Goal: Information Seeking & Learning: Learn about a topic

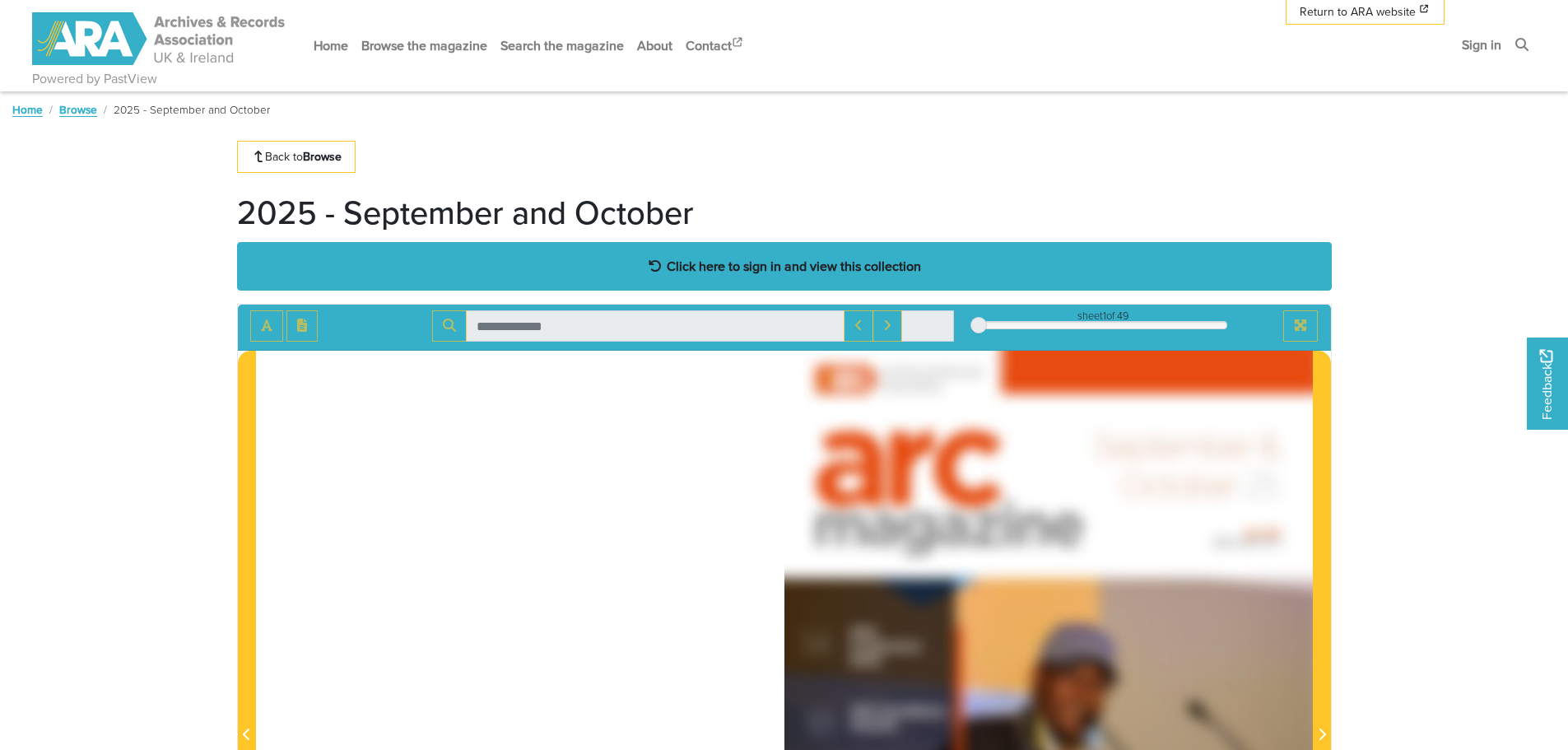
click at [740, 276] on div "Click here to sign in and view this collection" at bounding box center [784, 266] width 1095 height 49
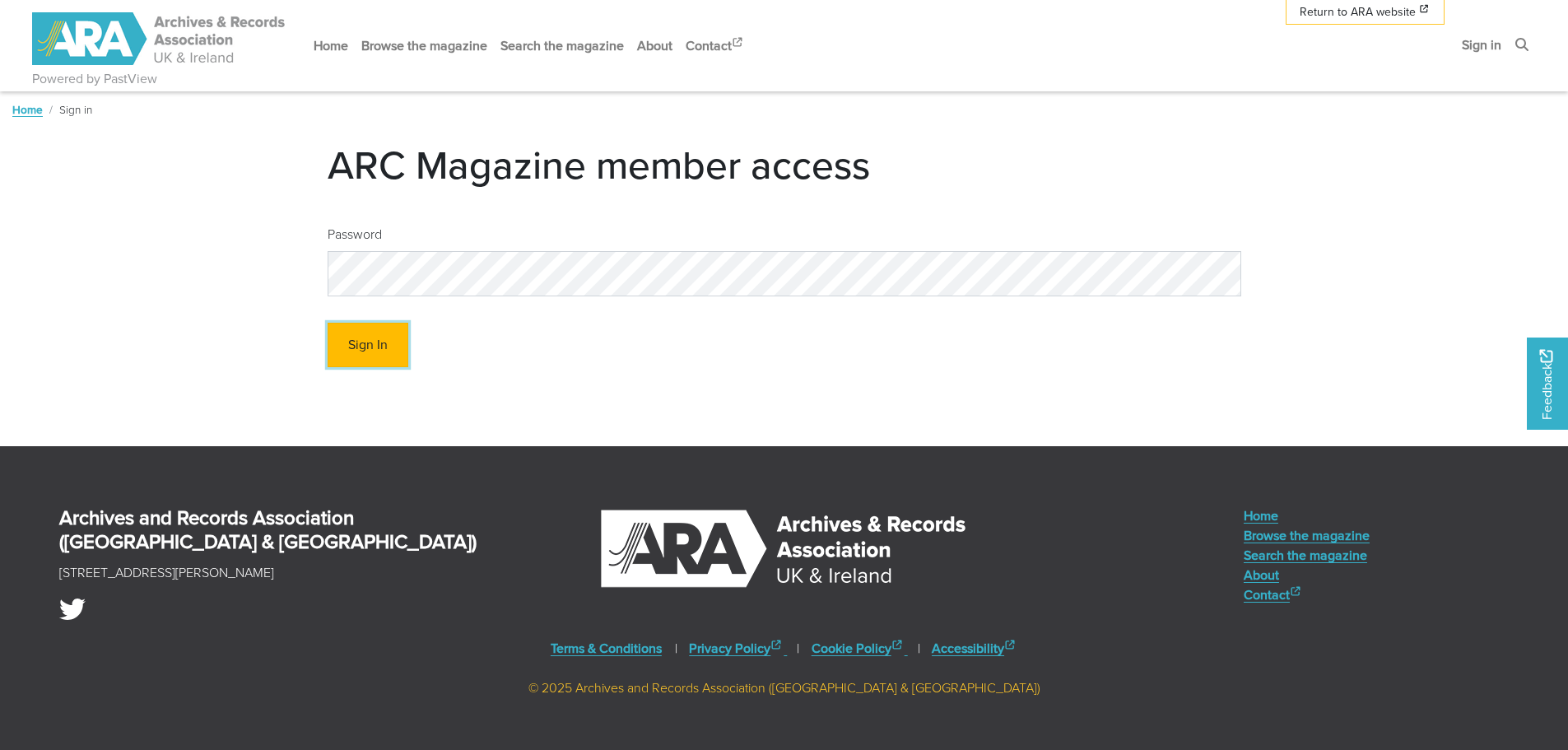
click at [364, 349] on button "Sign In" at bounding box center [368, 345] width 81 height 45
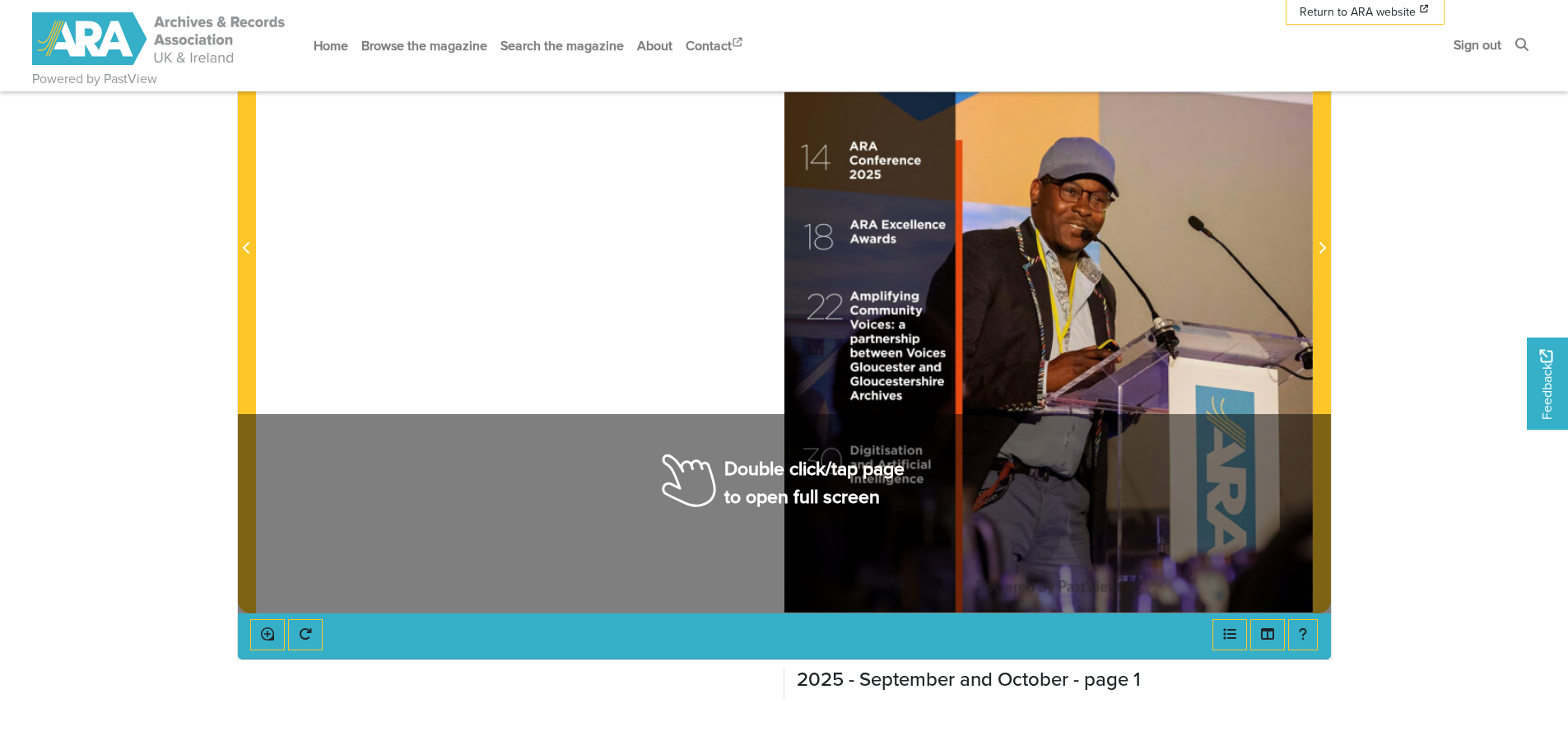
scroll to position [487, 0]
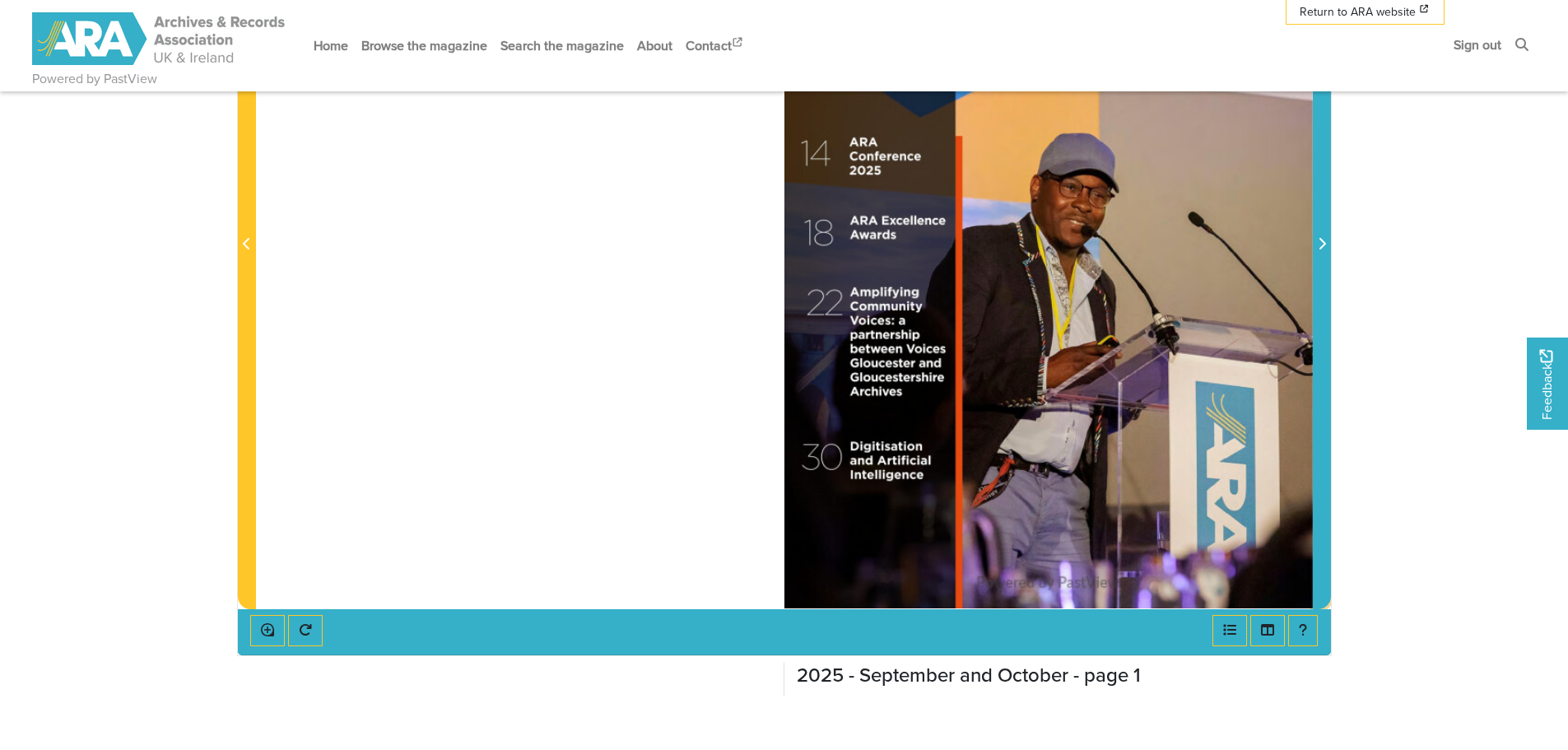
click at [1323, 246] on icon "Next Page" at bounding box center [1321, 243] width 6 height 12
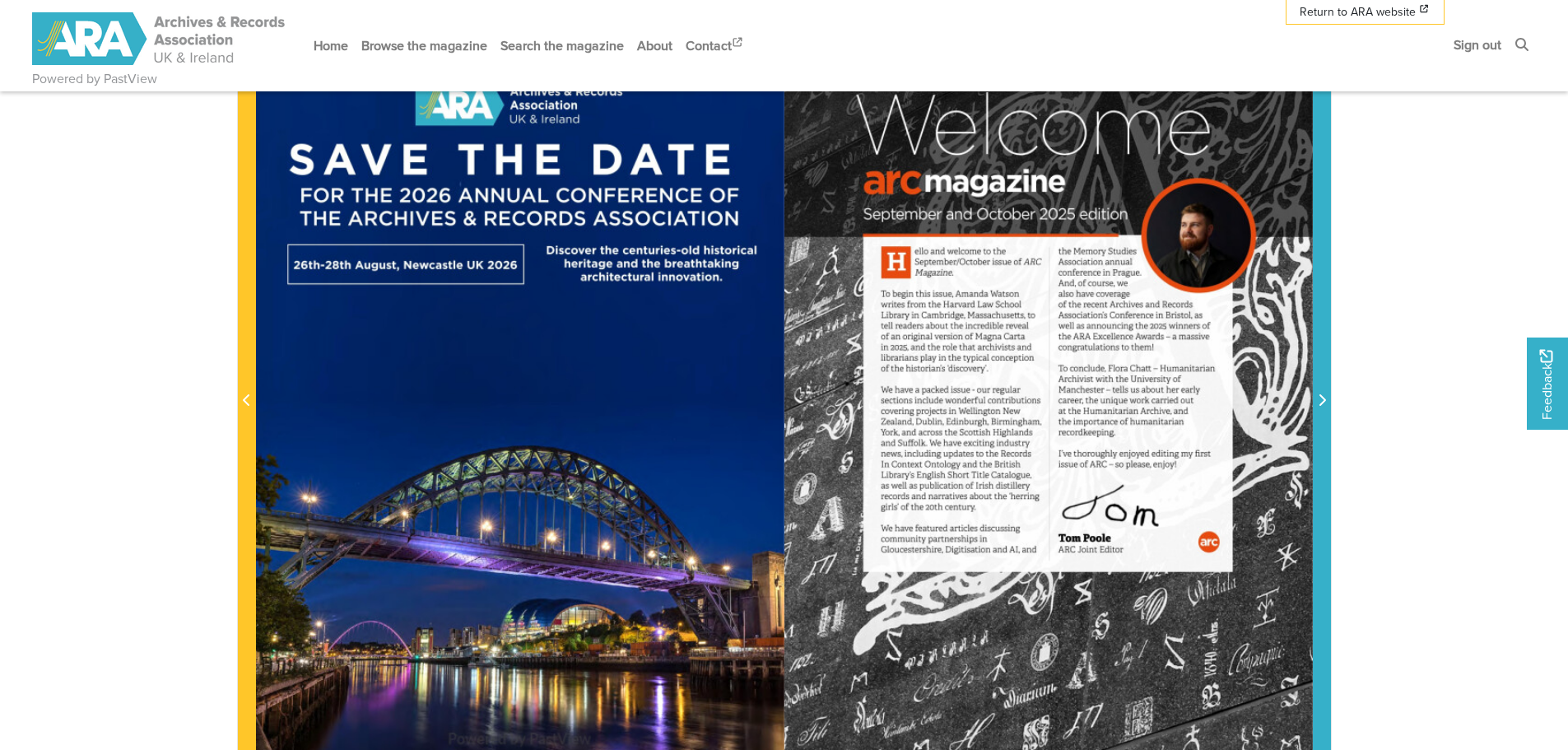
scroll to position [327, 0]
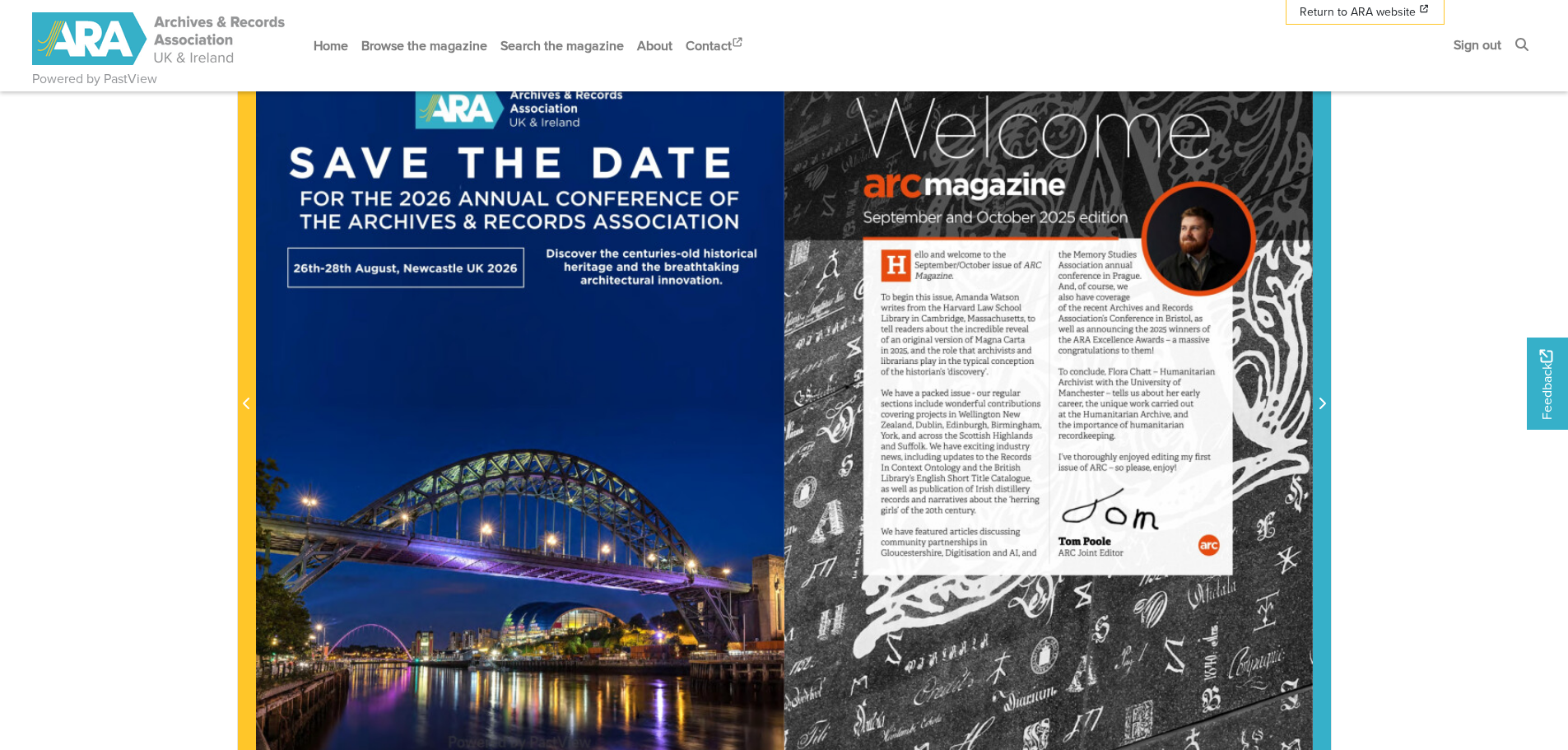
click at [1321, 406] on icon "Next Page" at bounding box center [1321, 403] width 8 height 13
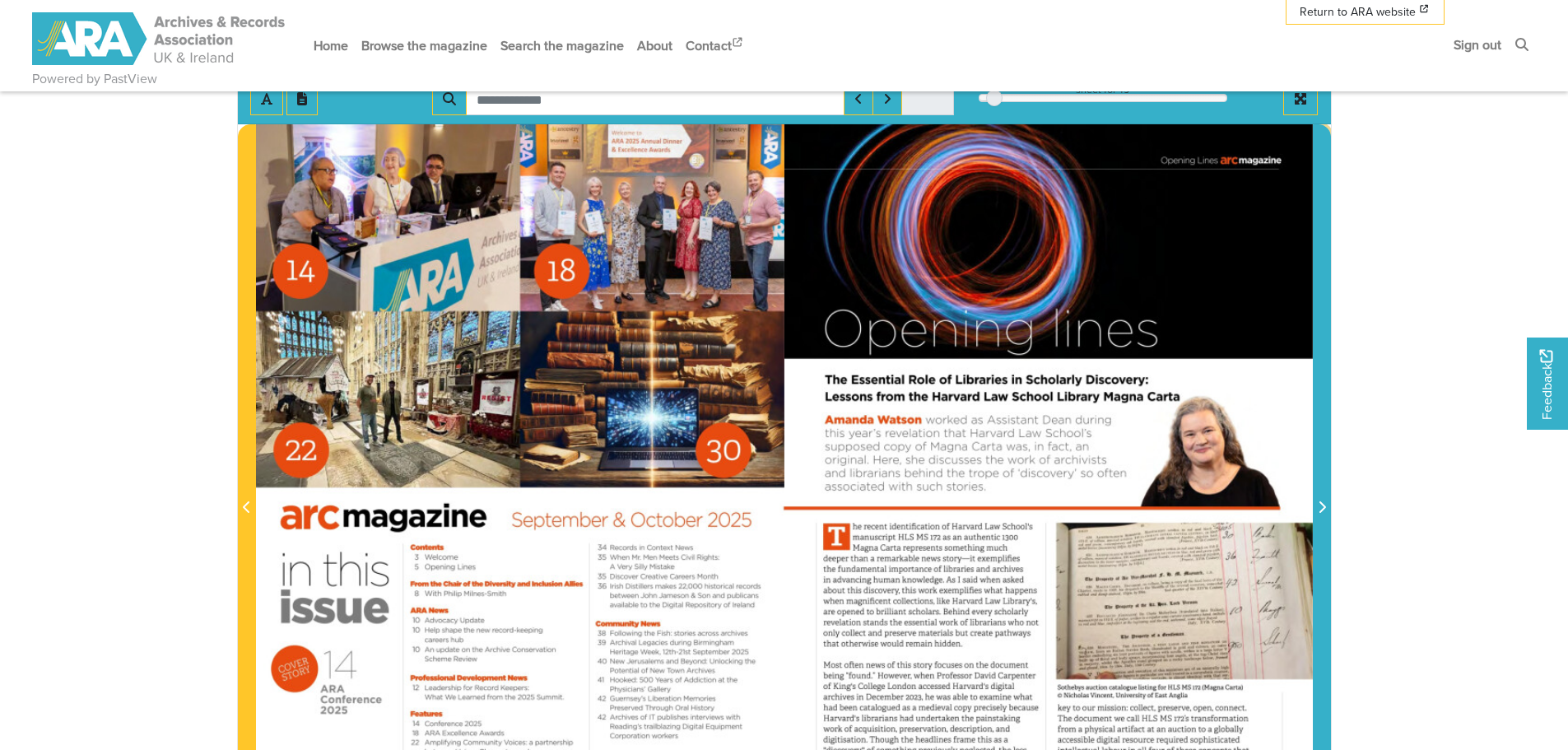
scroll to position [221, 0]
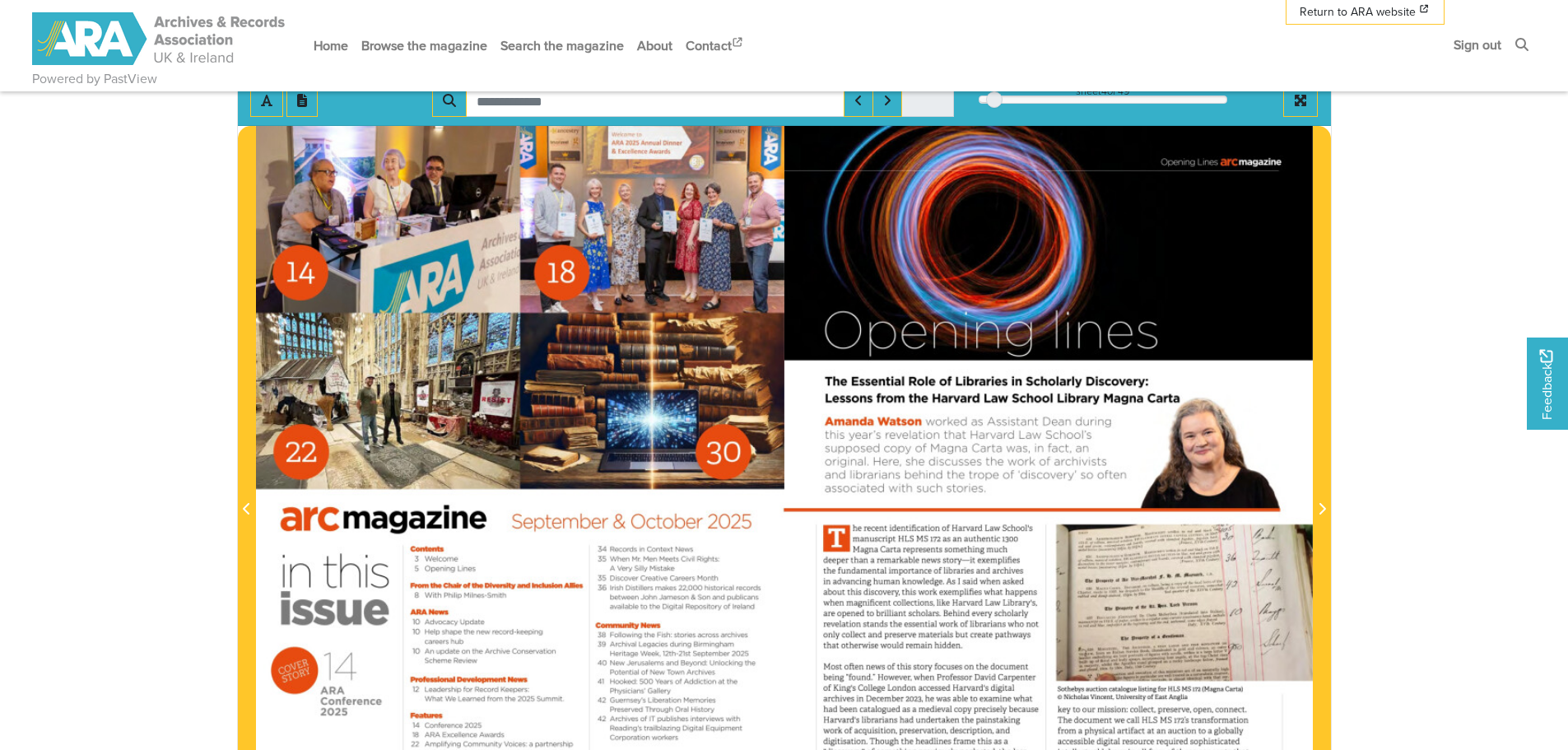
drag, startPoint x: 1579, startPoint y: 266, endPoint x: 1402, endPoint y: 188, distance: 193.4
click at [1396, 190] on body "Powered by PastView Menu" at bounding box center [784, 599] width 1568 height 1642
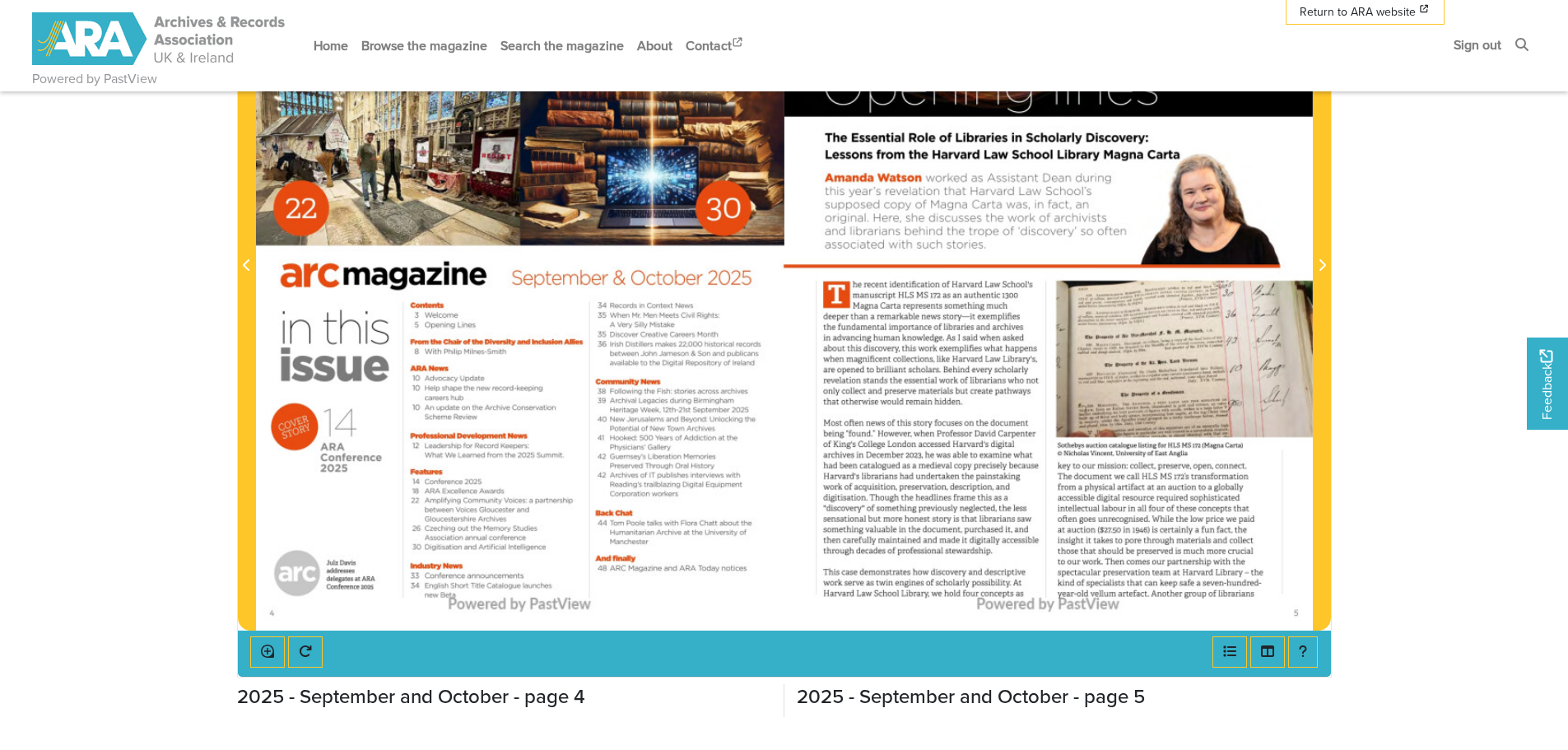
scroll to position [512, 0]
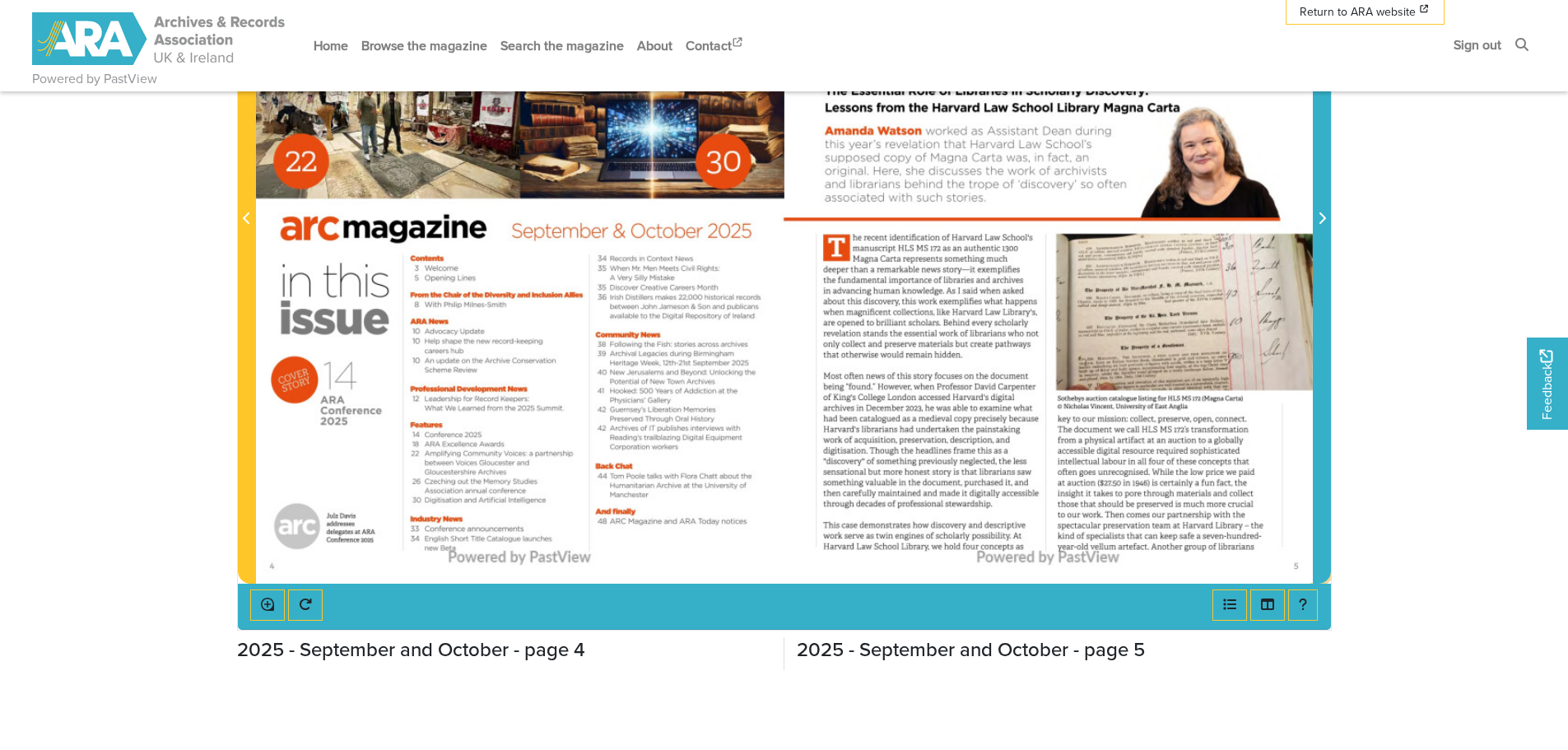
click at [1323, 212] on icon "Next Page" at bounding box center [1321, 218] width 8 height 13
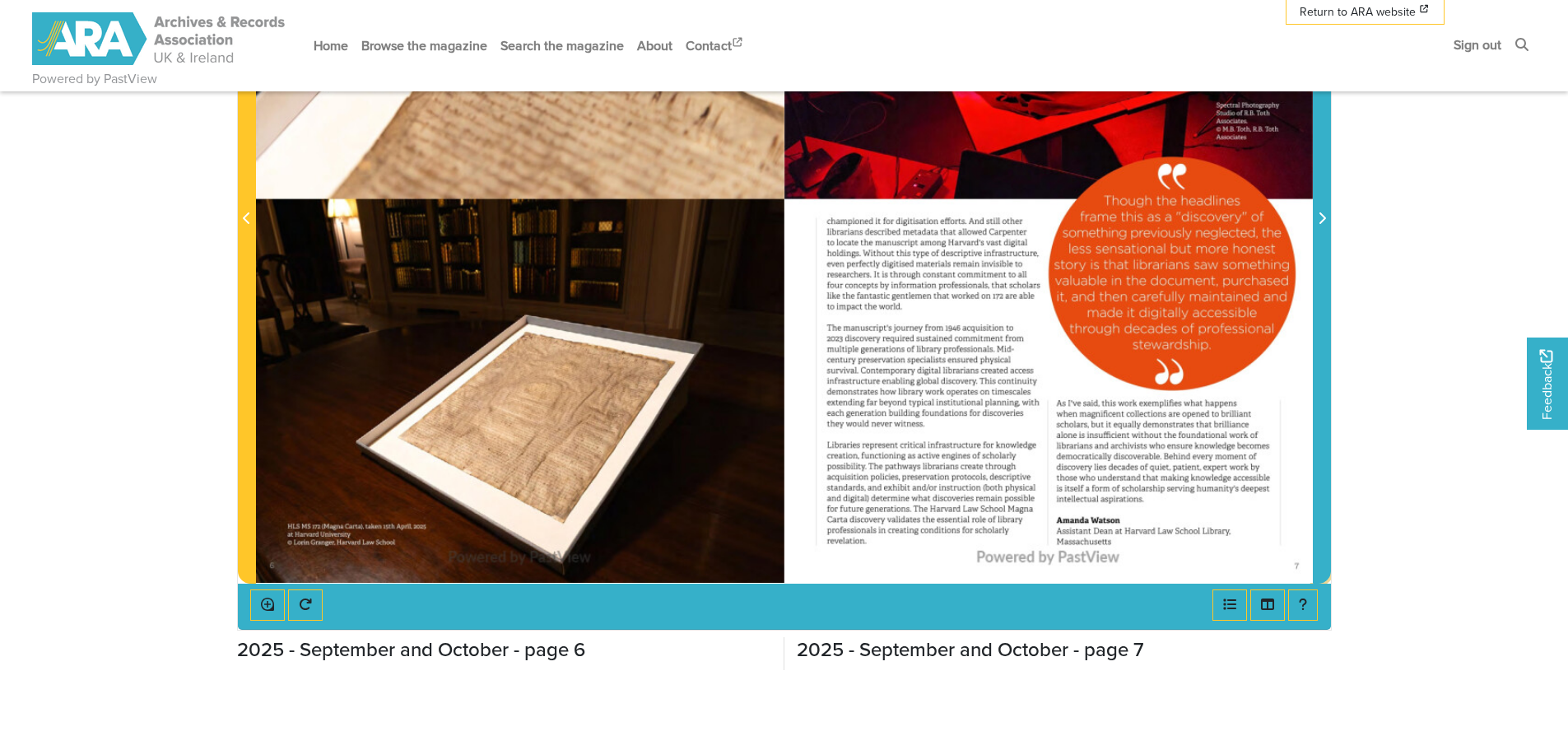
click at [1323, 212] on icon "Next Page" at bounding box center [1321, 218] width 8 height 13
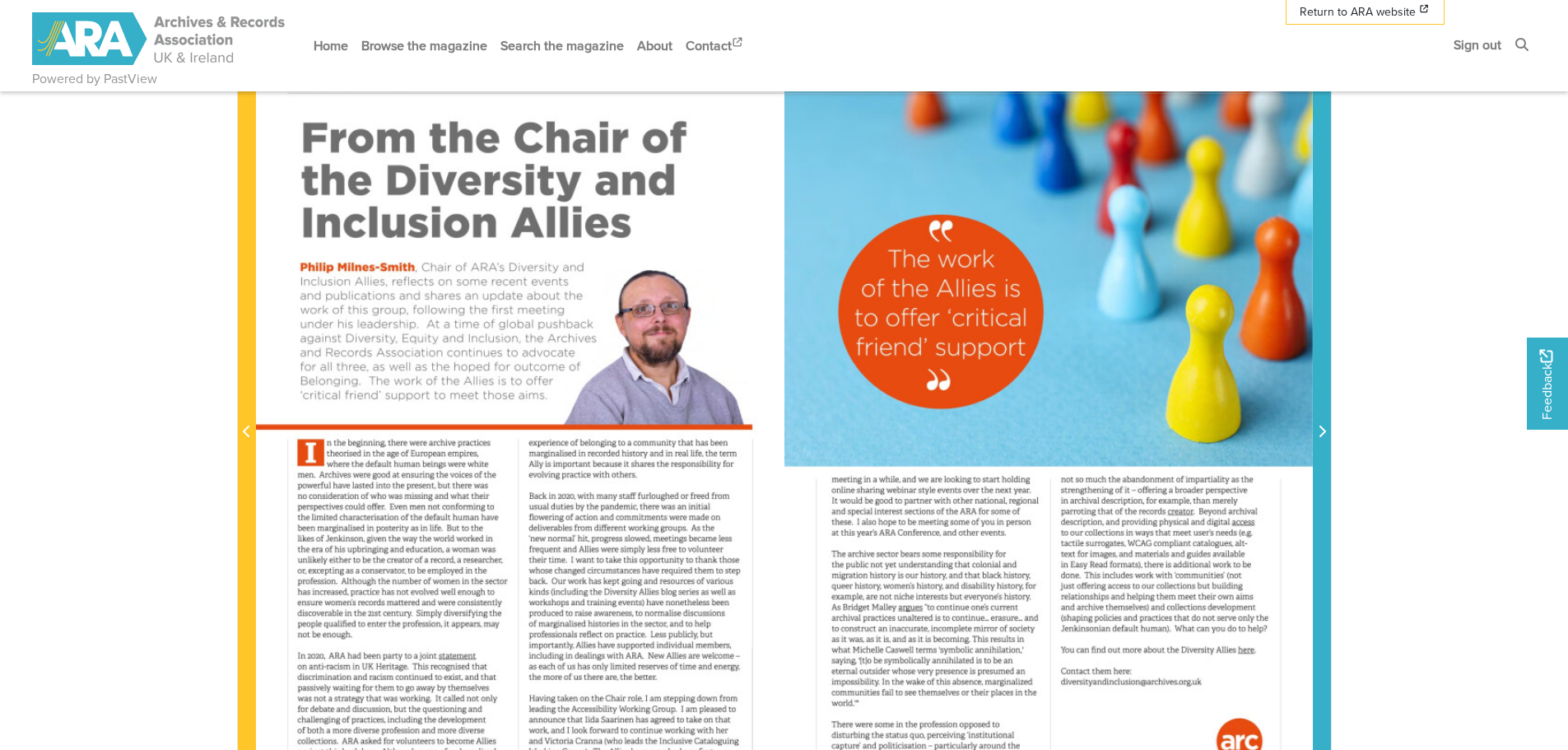
scroll to position [257, 0]
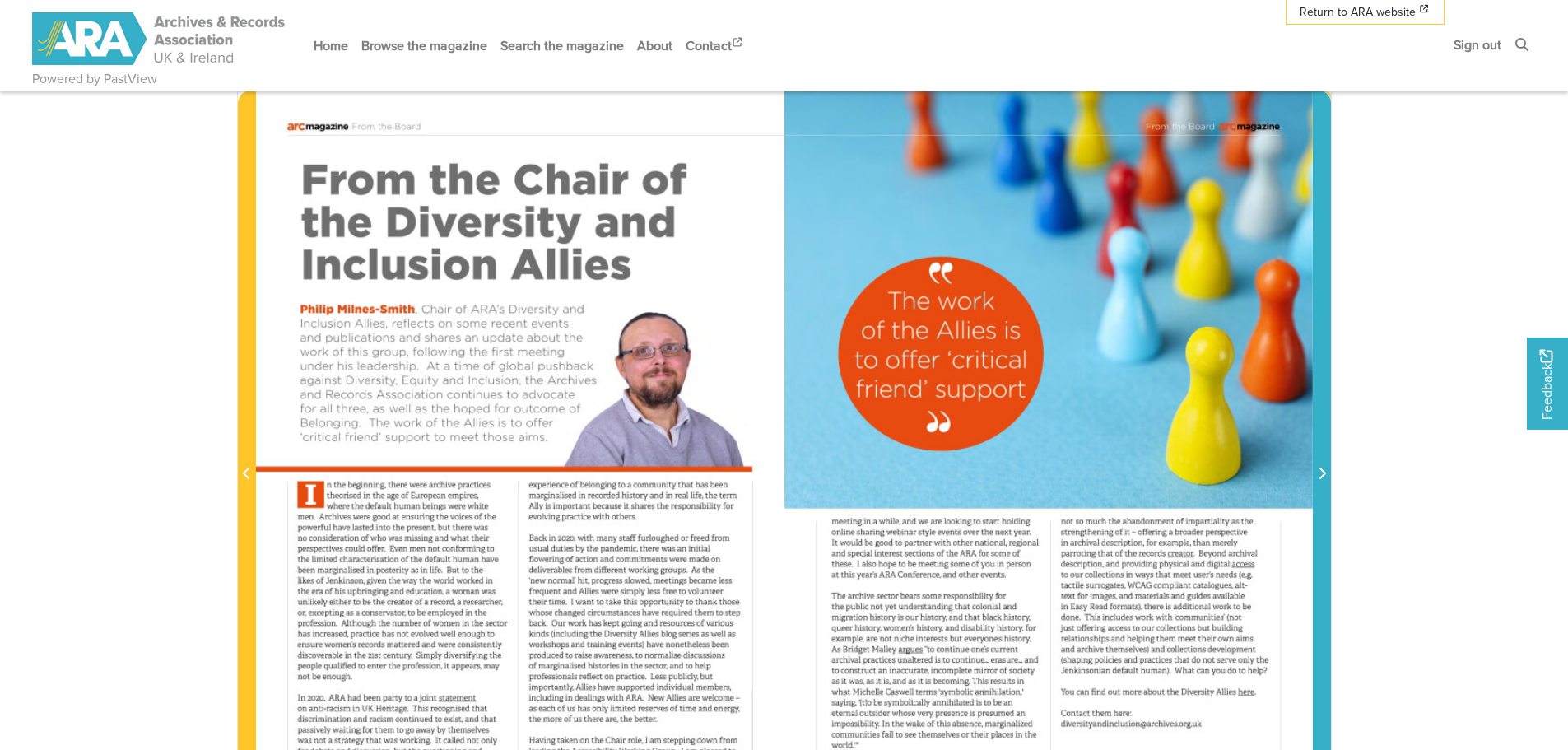
click at [1319, 473] on icon "Next Page" at bounding box center [1321, 474] width 8 height 13
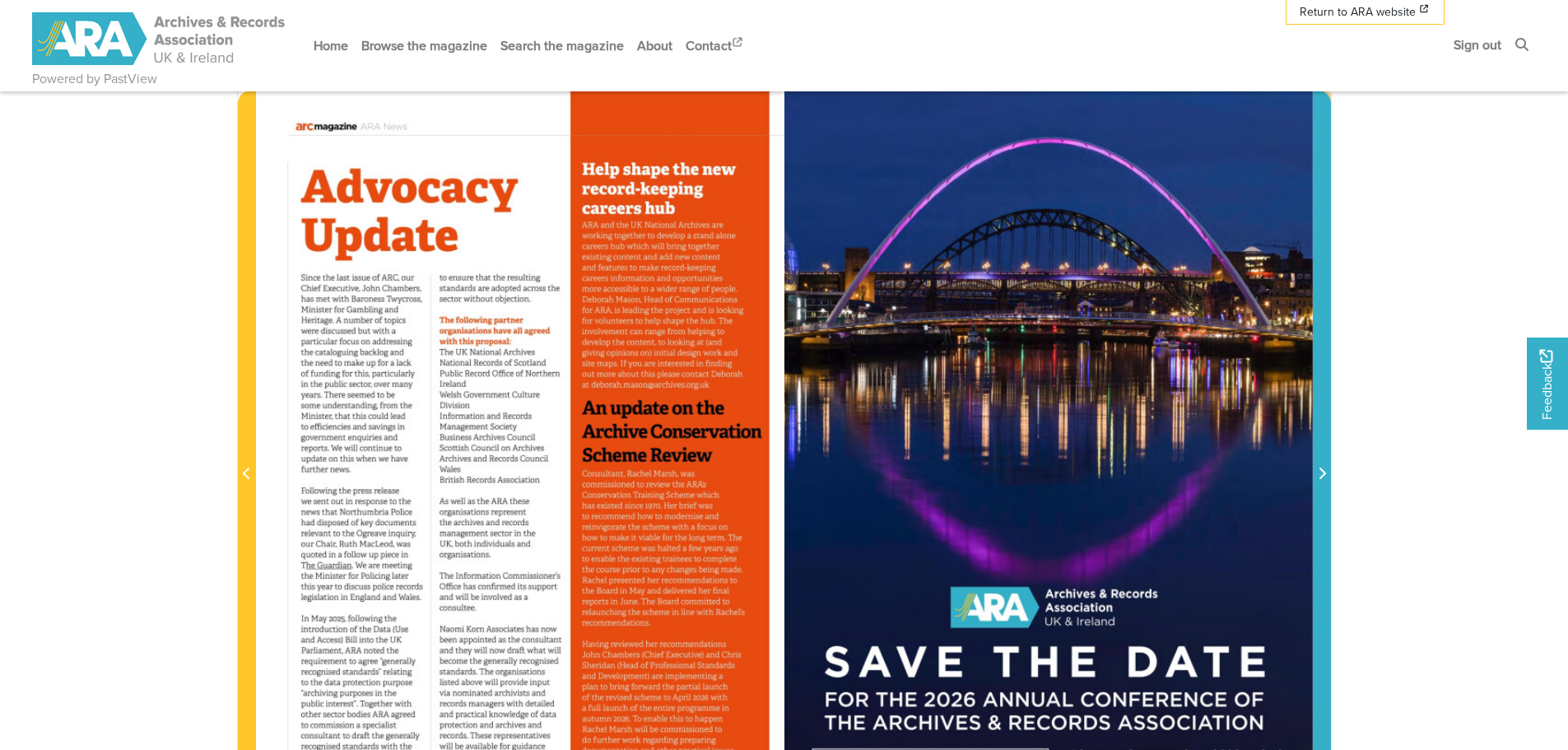
click at [1319, 473] on icon "Next Page" at bounding box center [1321, 474] width 8 height 13
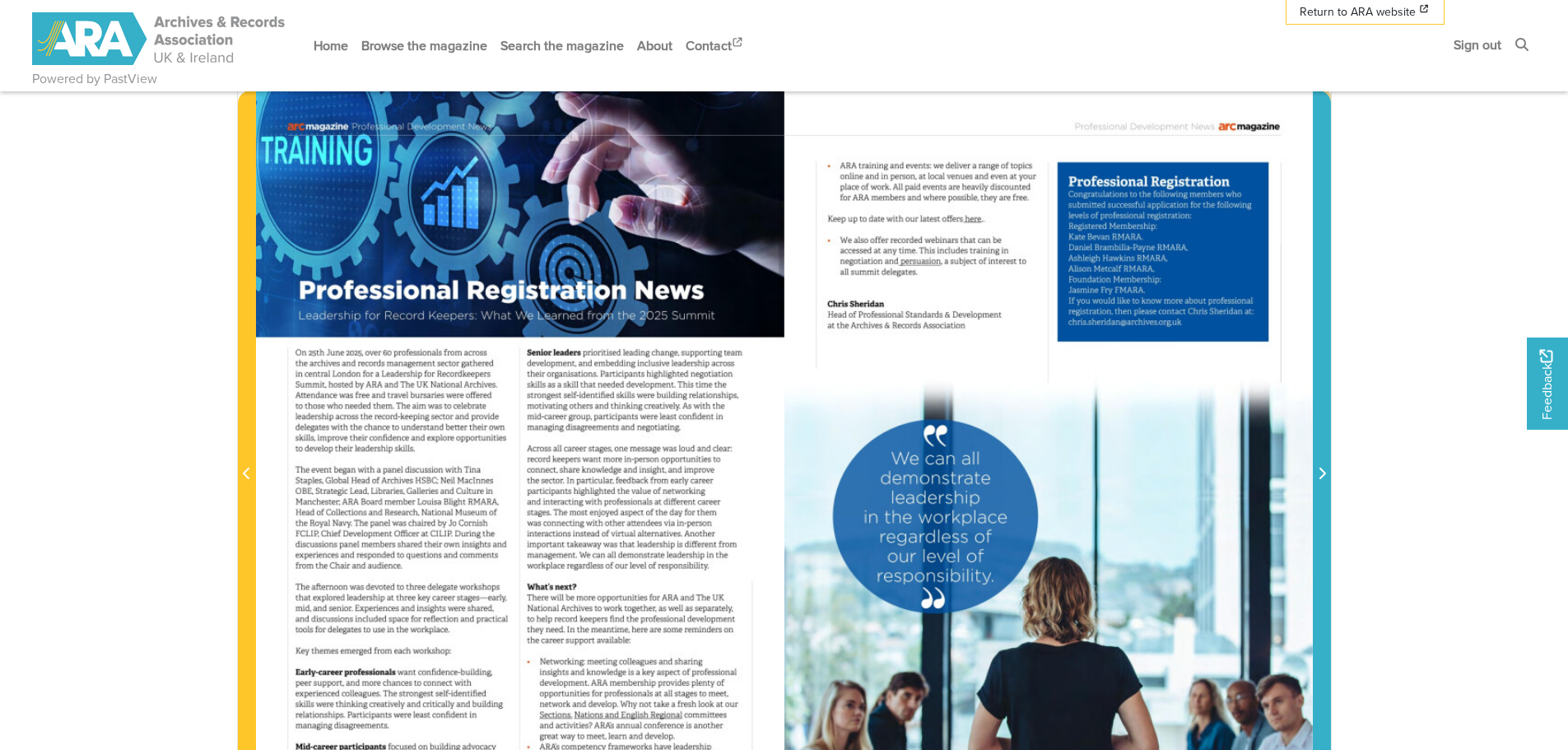
click at [1319, 473] on icon "Next Page" at bounding box center [1321, 474] width 8 height 13
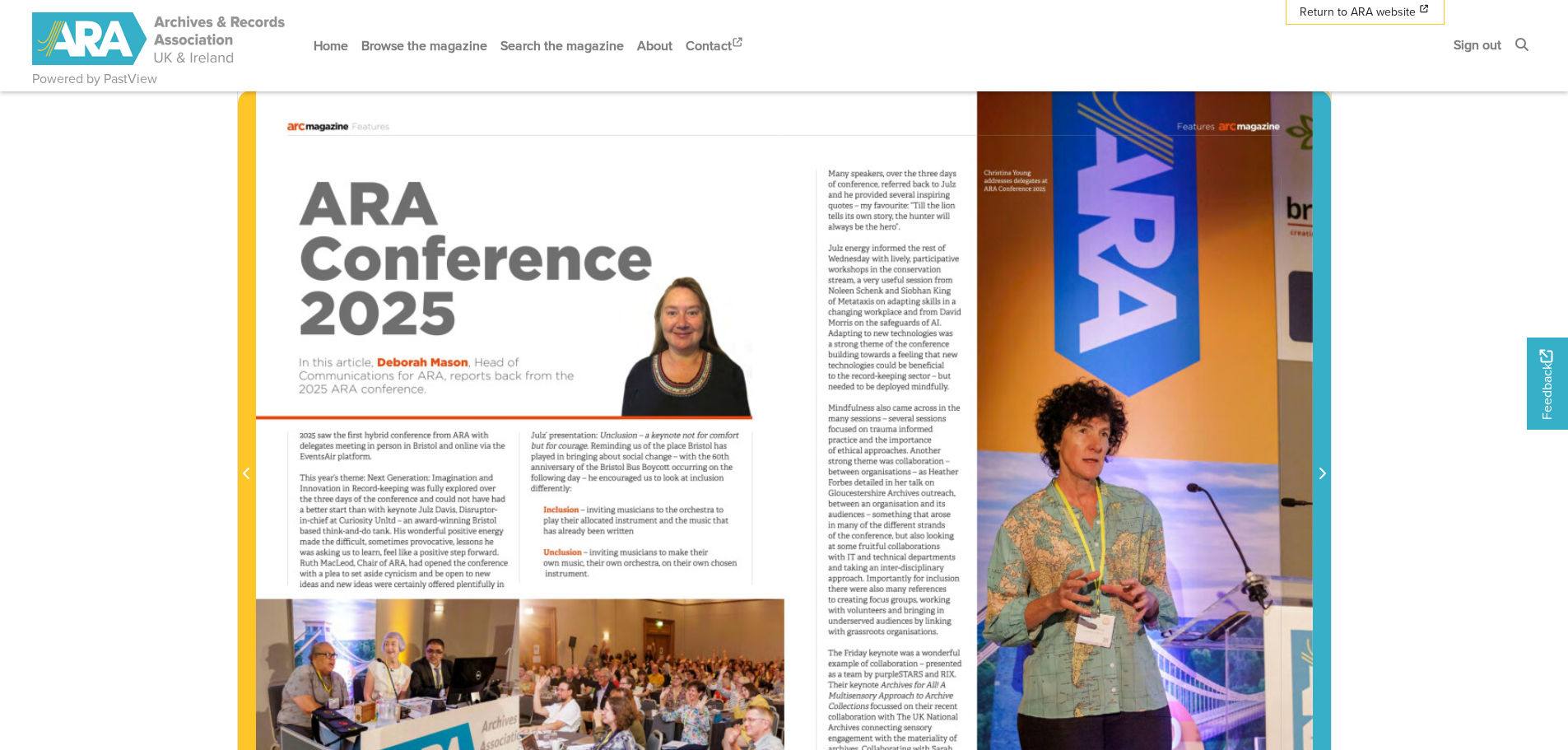
click at [1319, 473] on icon "Next Page" at bounding box center [1321, 474] width 8 height 13
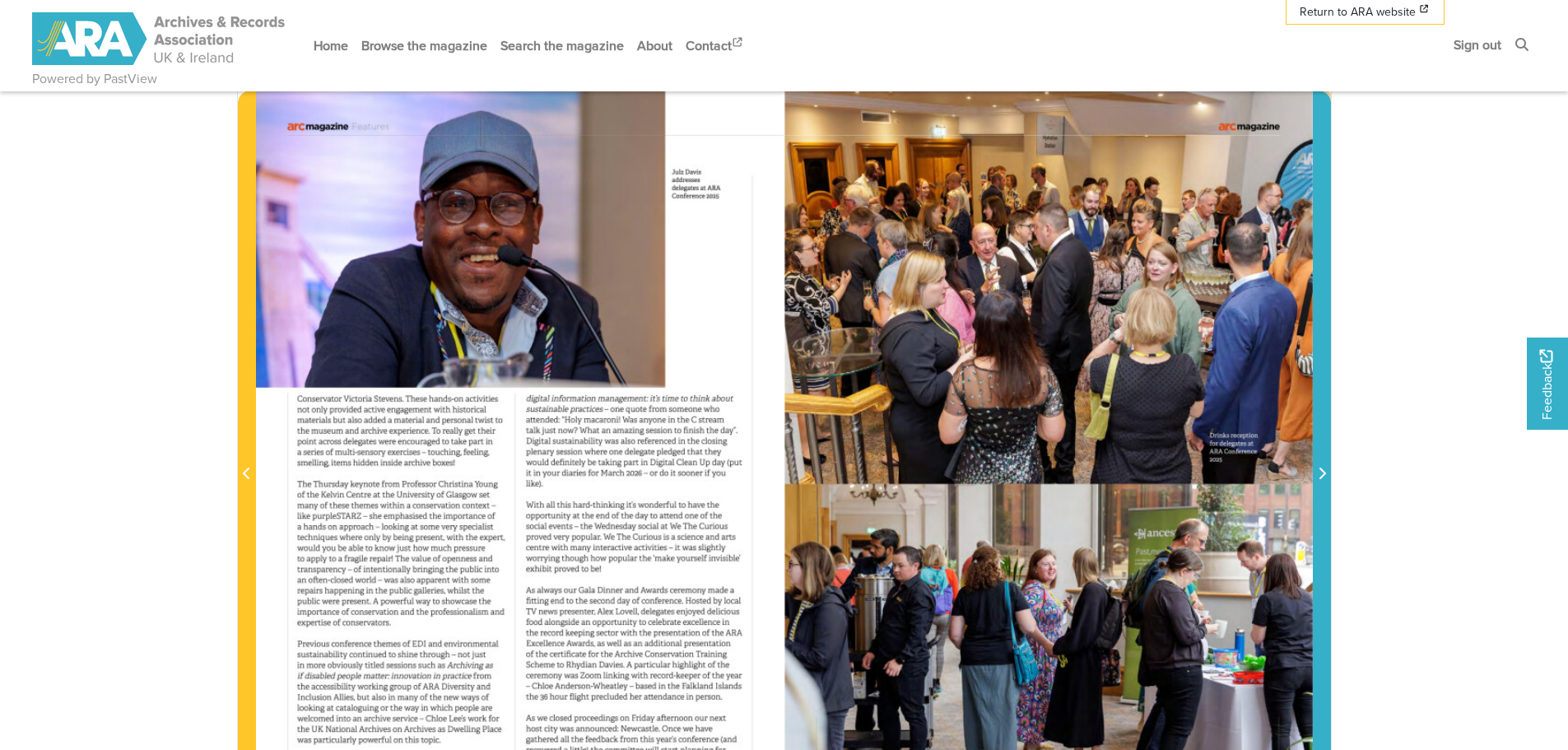
click at [1319, 473] on icon "Next Page" at bounding box center [1321, 474] width 8 height 13
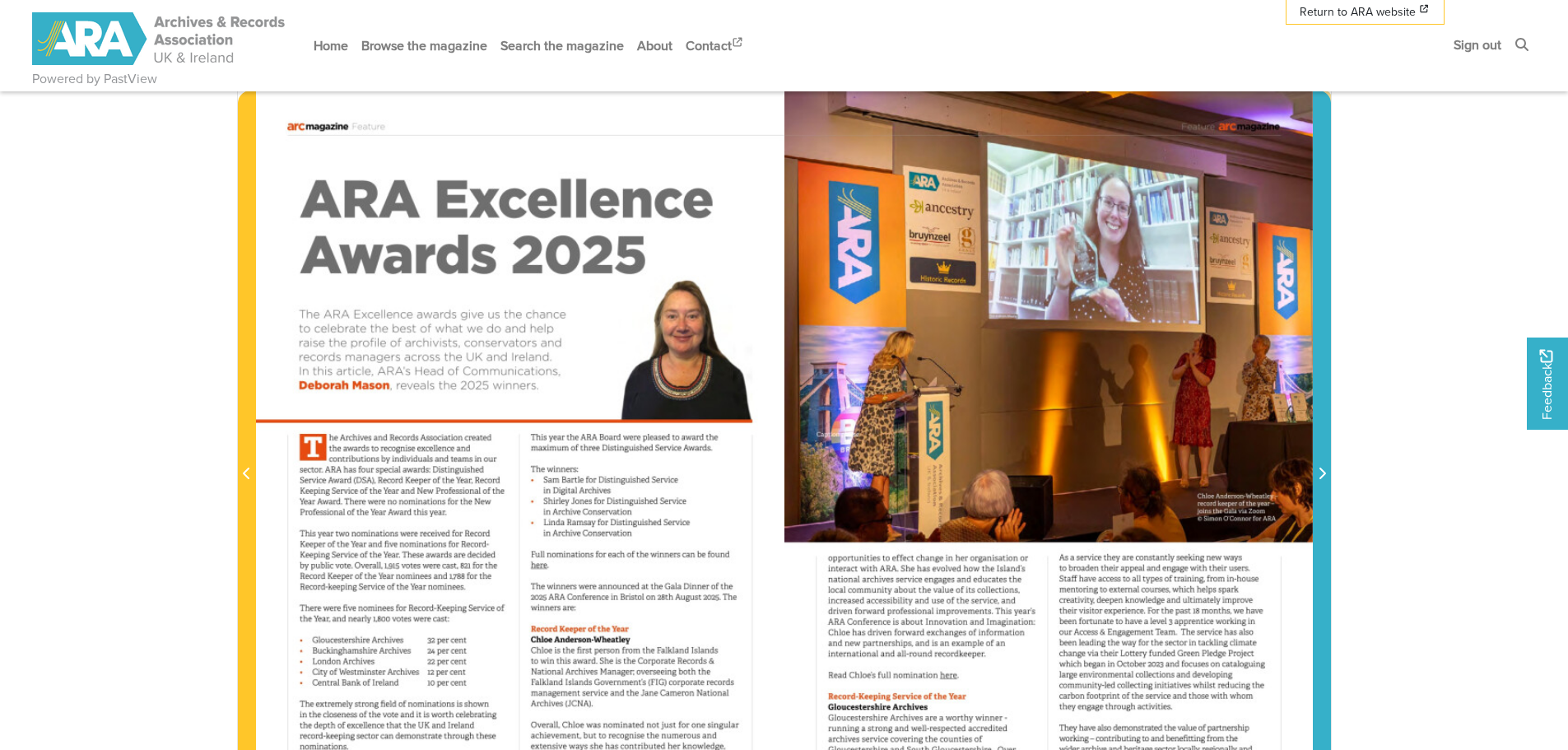
click at [1319, 473] on icon "Next Page" at bounding box center [1321, 474] width 8 height 13
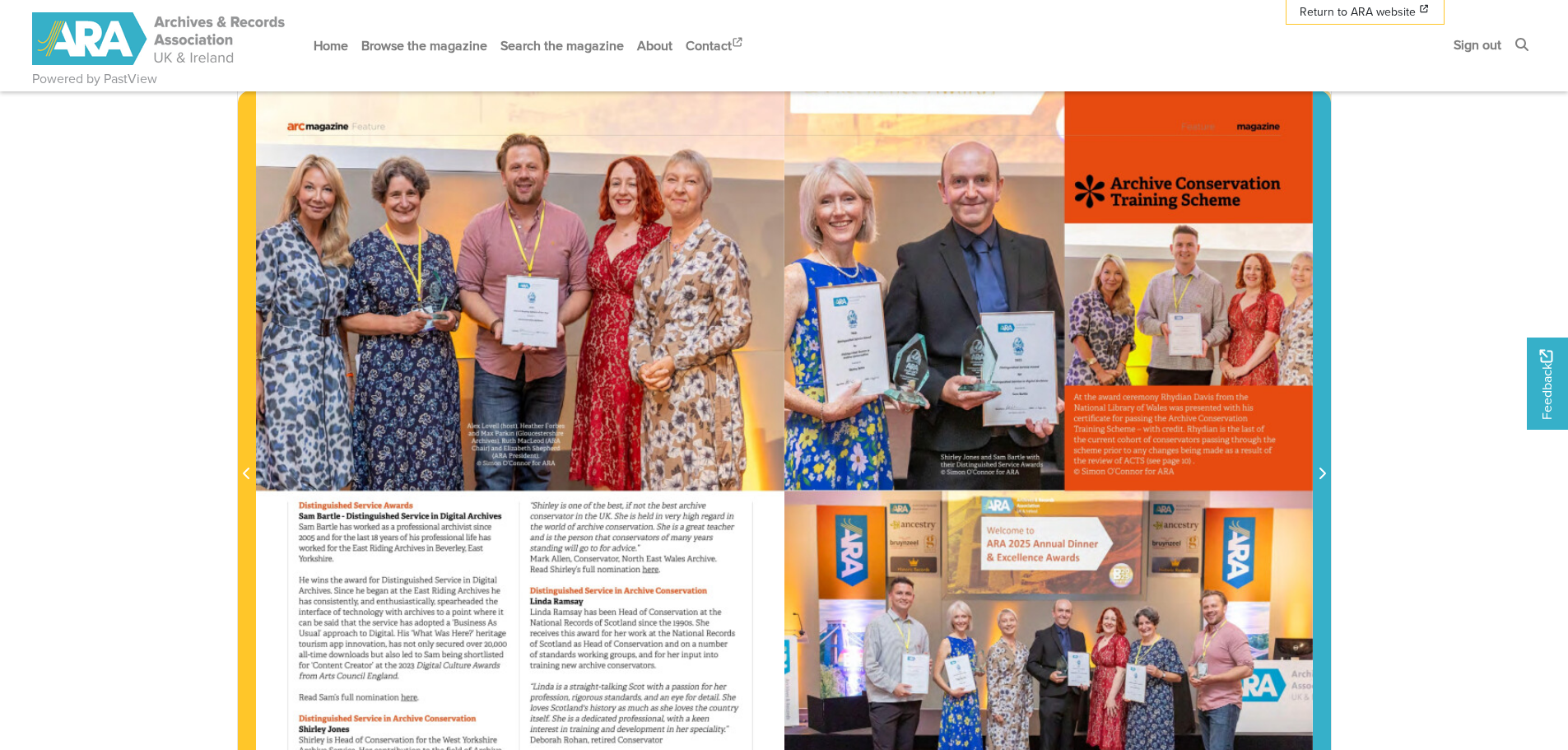
click at [1319, 473] on icon "Next Page" at bounding box center [1321, 474] width 8 height 13
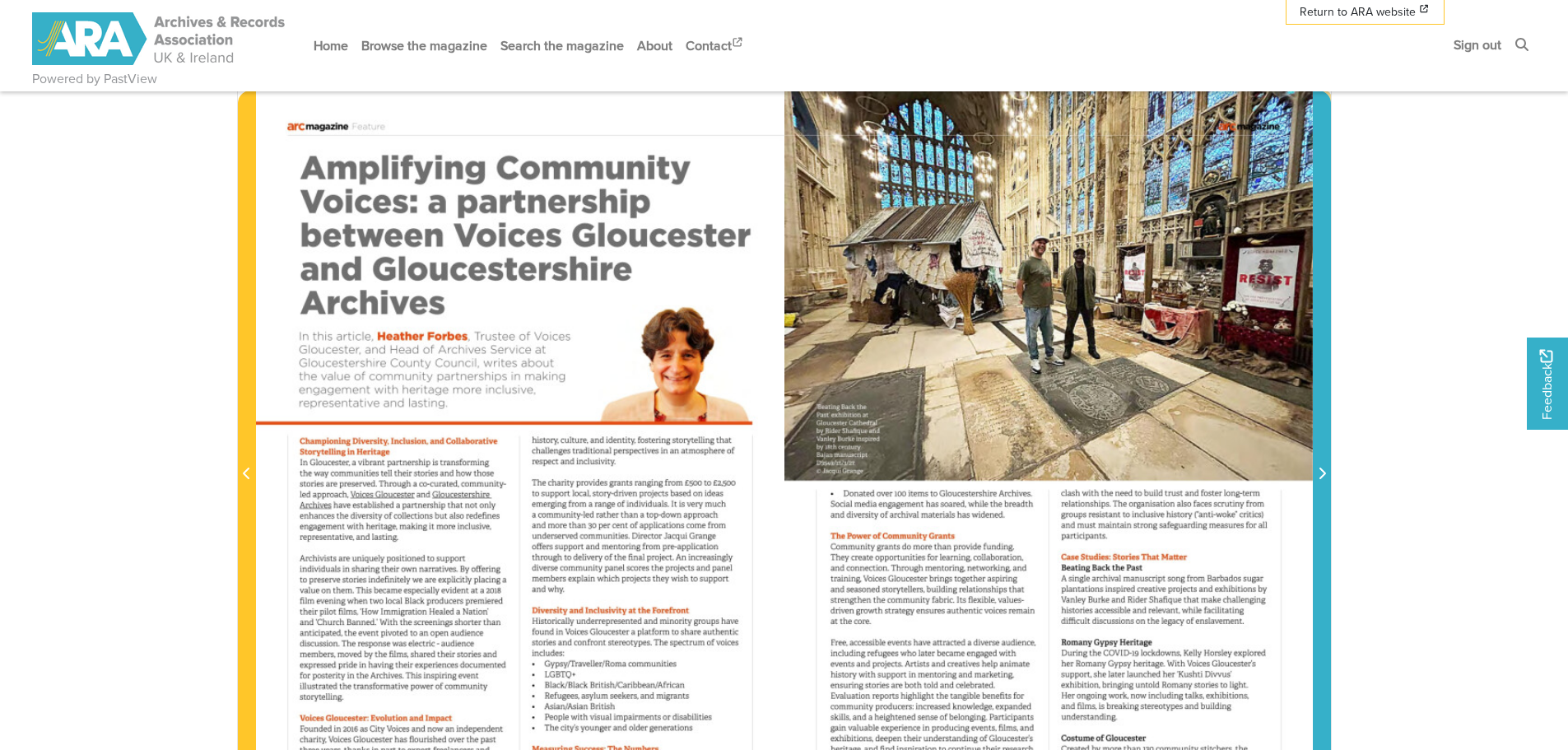
click at [1319, 473] on icon "Next Page" at bounding box center [1321, 474] width 8 height 13
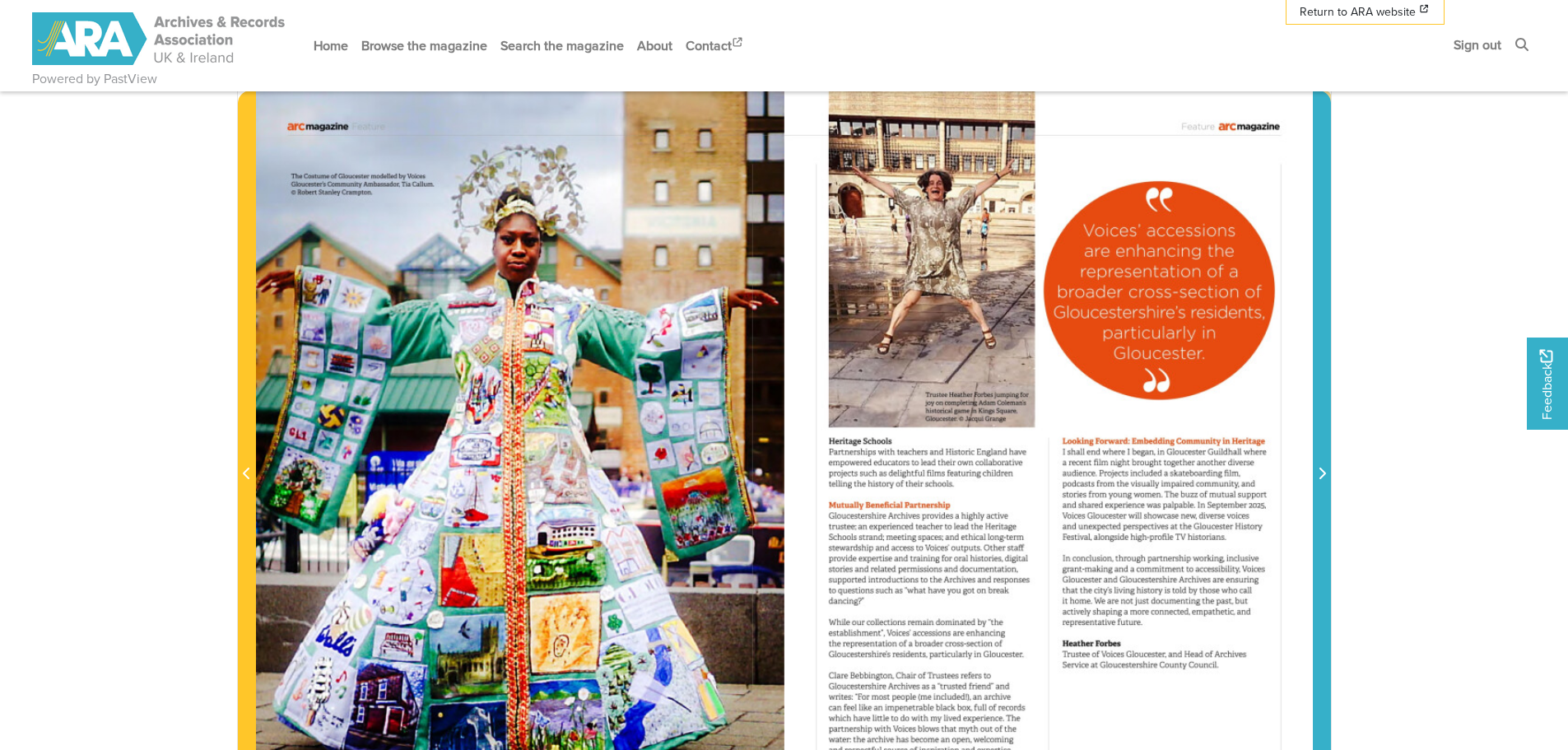
click at [1319, 473] on icon "Next Page" at bounding box center [1321, 474] width 8 height 13
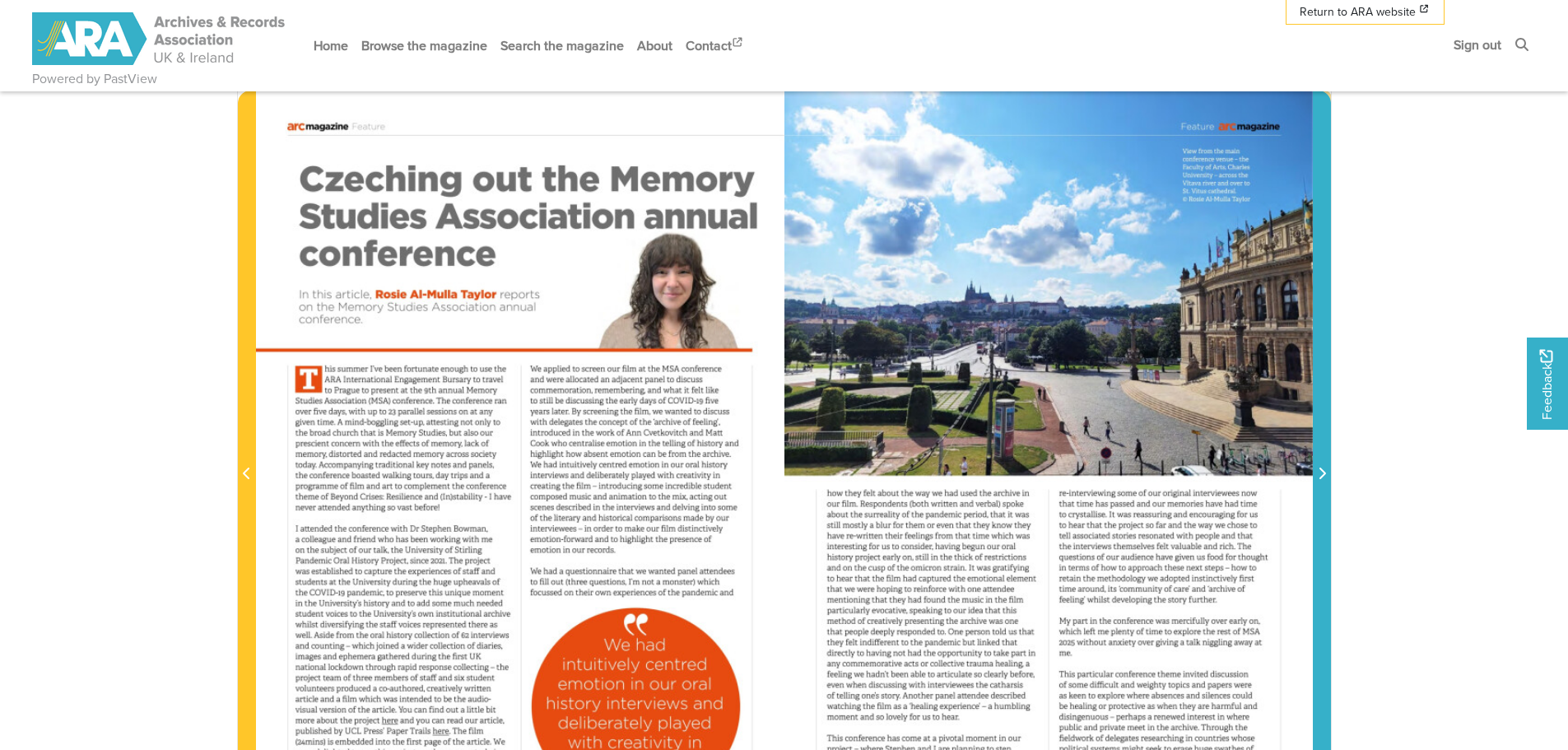
click at [1319, 473] on icon "Next Page" at bounding box center [1321, 474] width 8 height 13
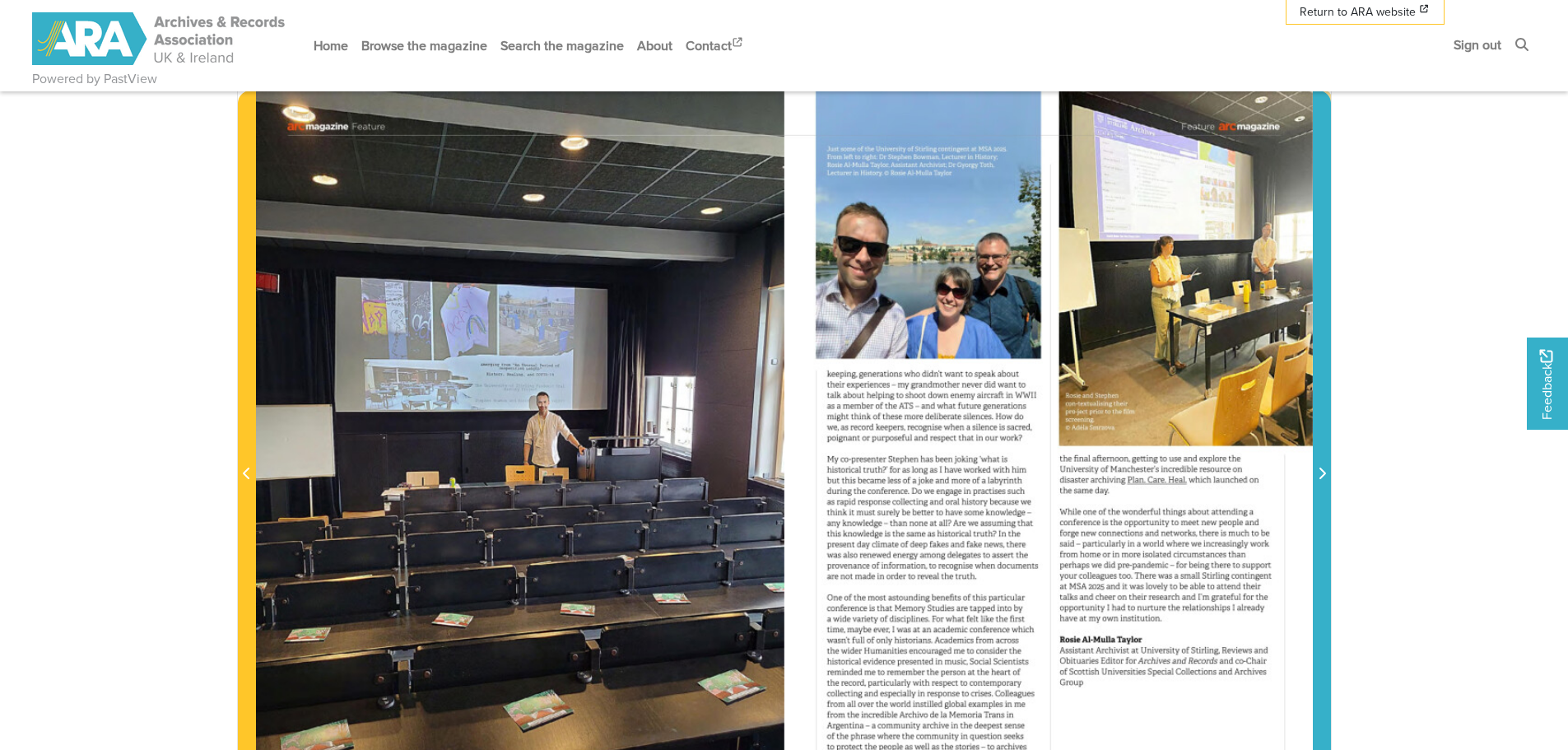
click at [1319, 473] on icon "Next Page" at bounding box center [1321, 474] width 8 height 13
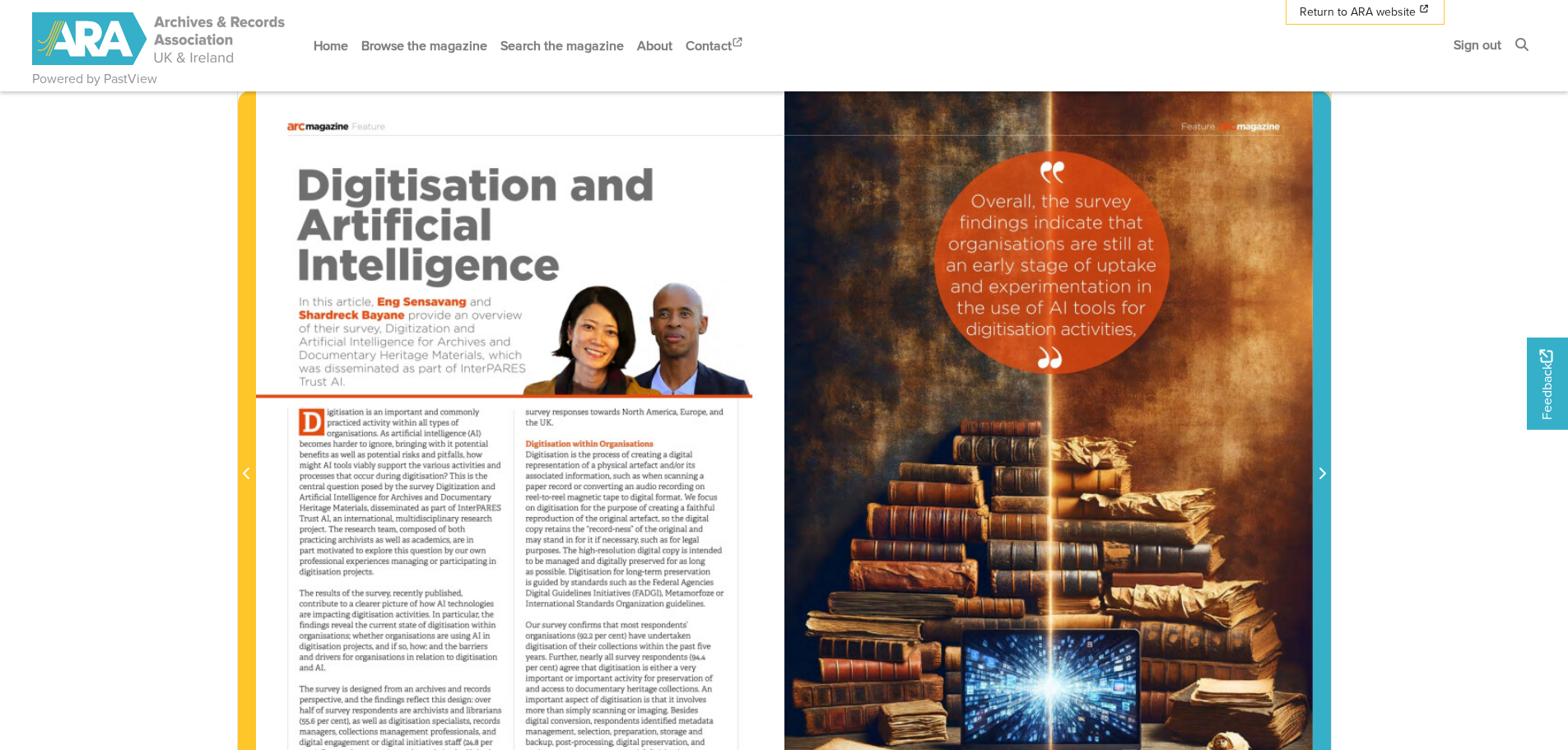
click at [1319, 473] on icon "Next Page" at bounding box center [1321, 474] width 8 height 13
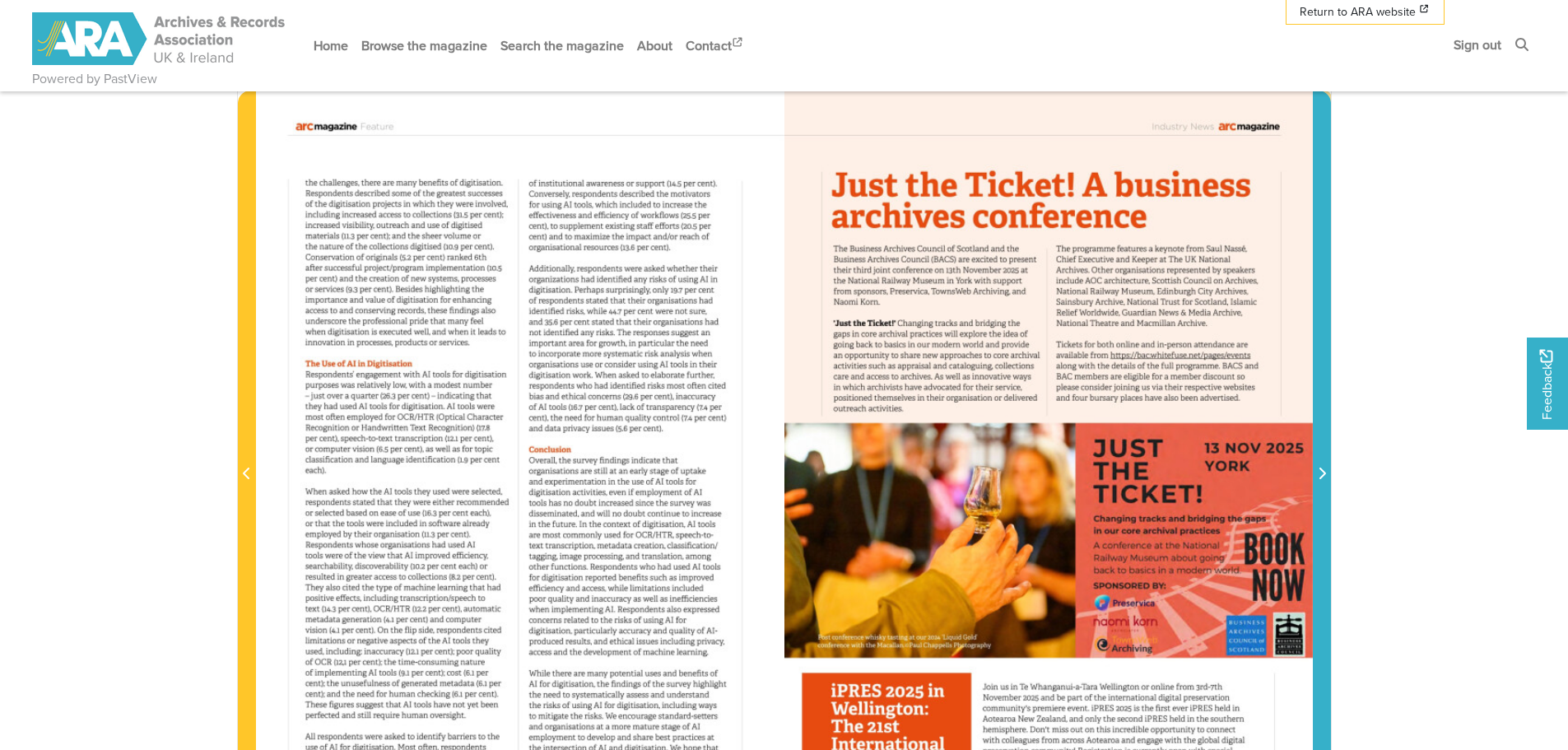
click at [1319, 473] on icon "Next Page" at bounding box center [1321, 474] width 8 height 13
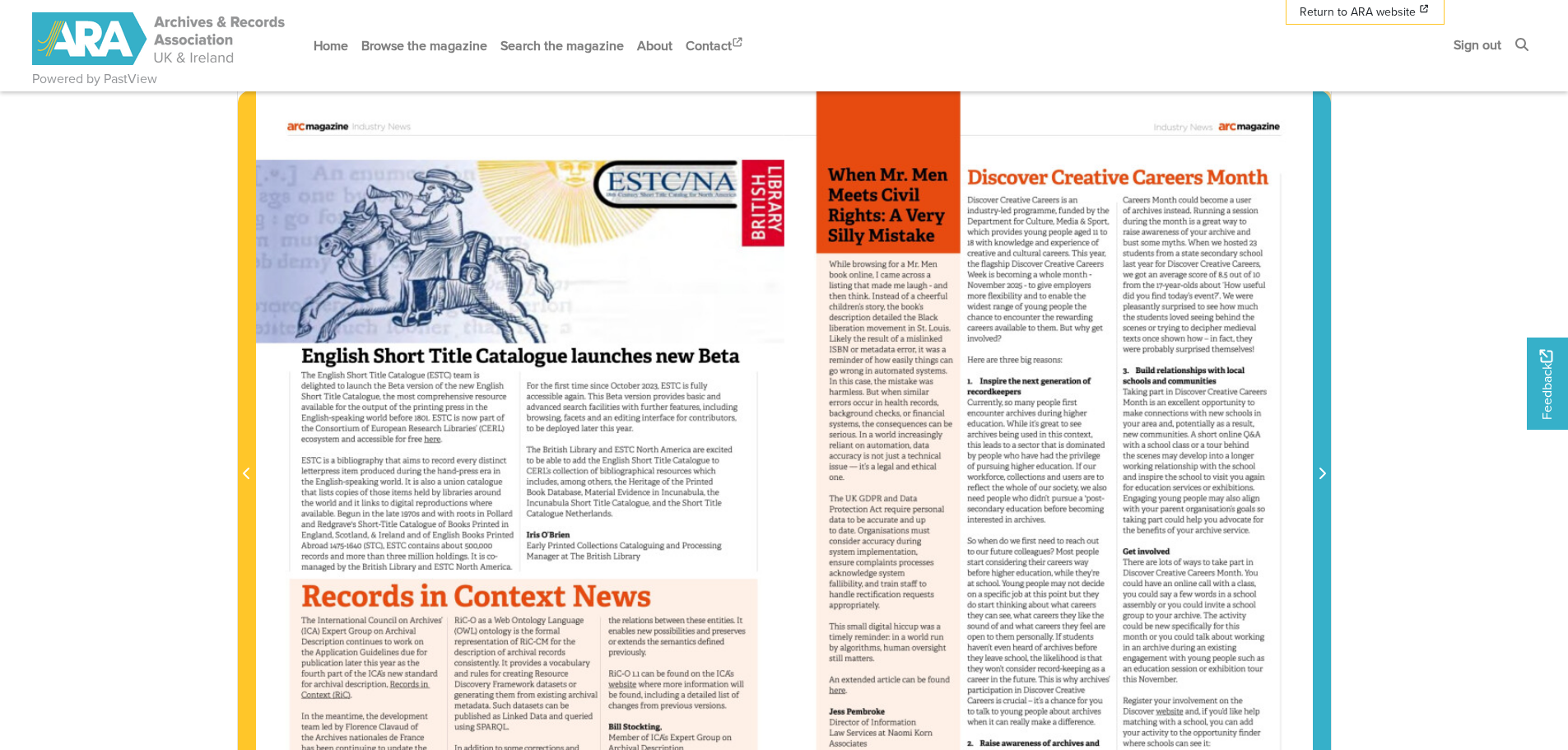
click at [1319, 473] on icon "Next Page" at bounding box center [1321, 474] width 8 height 13
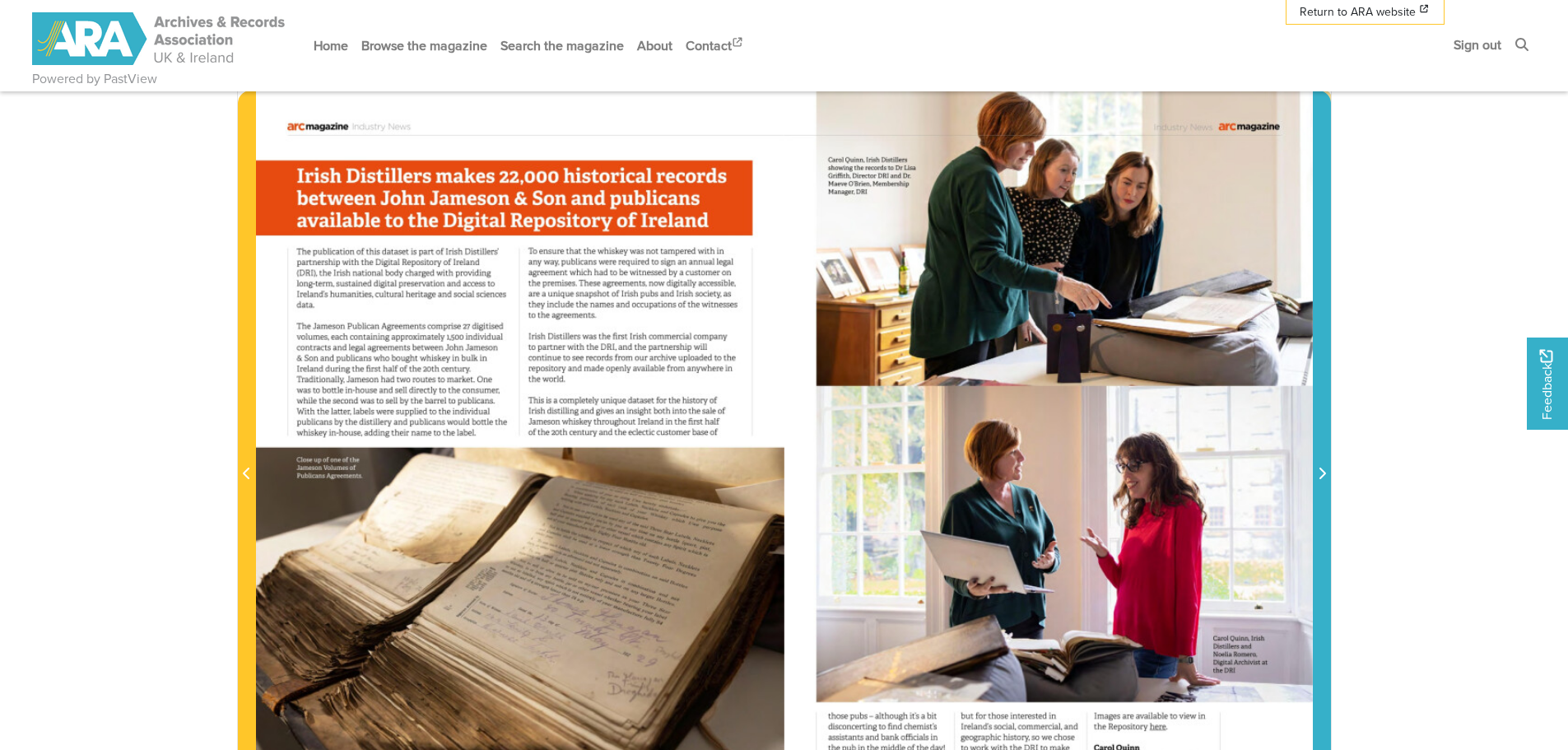
click at [1319, 473] on icon "Next Page" at bounding box center [1321, 474] width 8 height 13
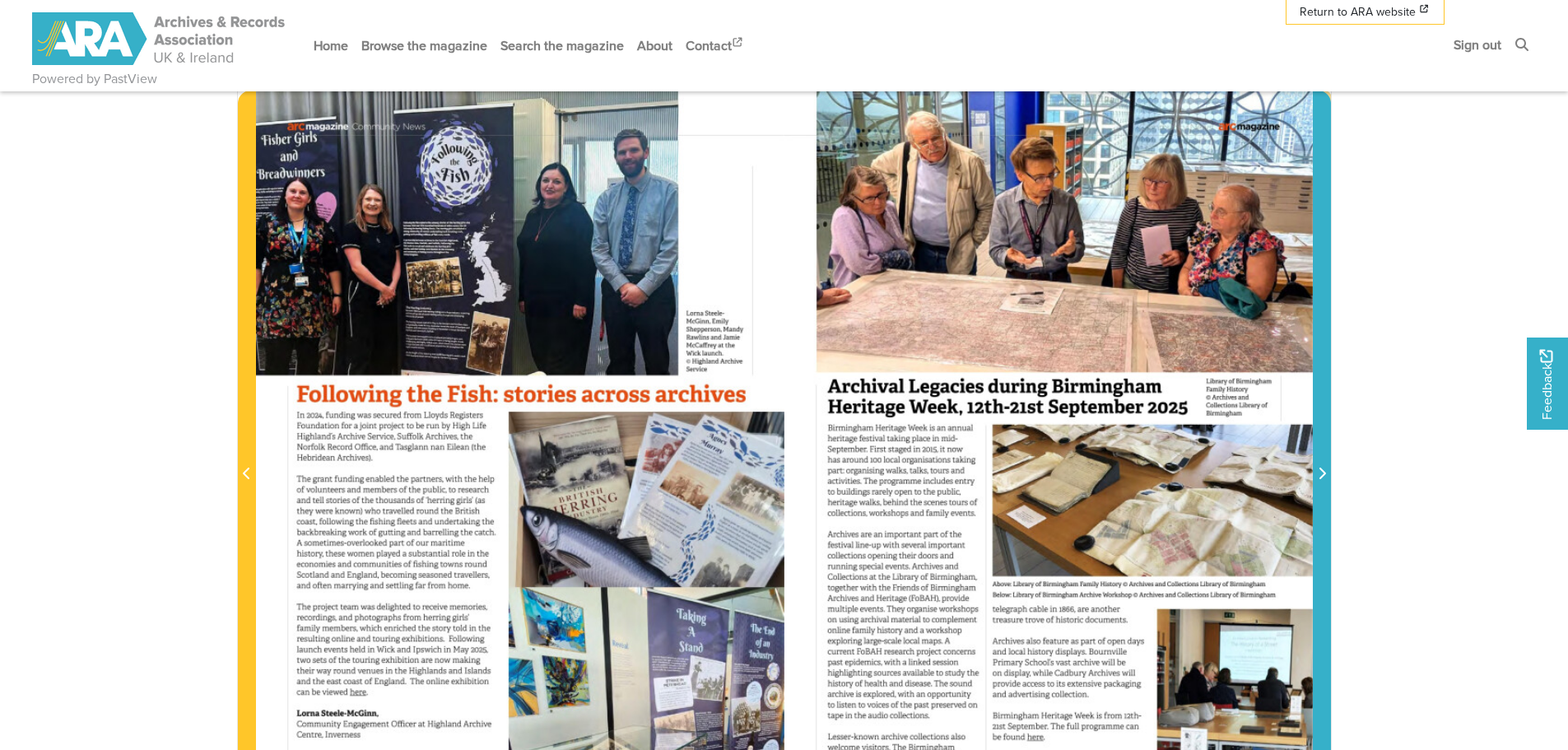
click at [1319, 473] on icon "Next Page" at bounding box center [1321, 474] width 8 height 13
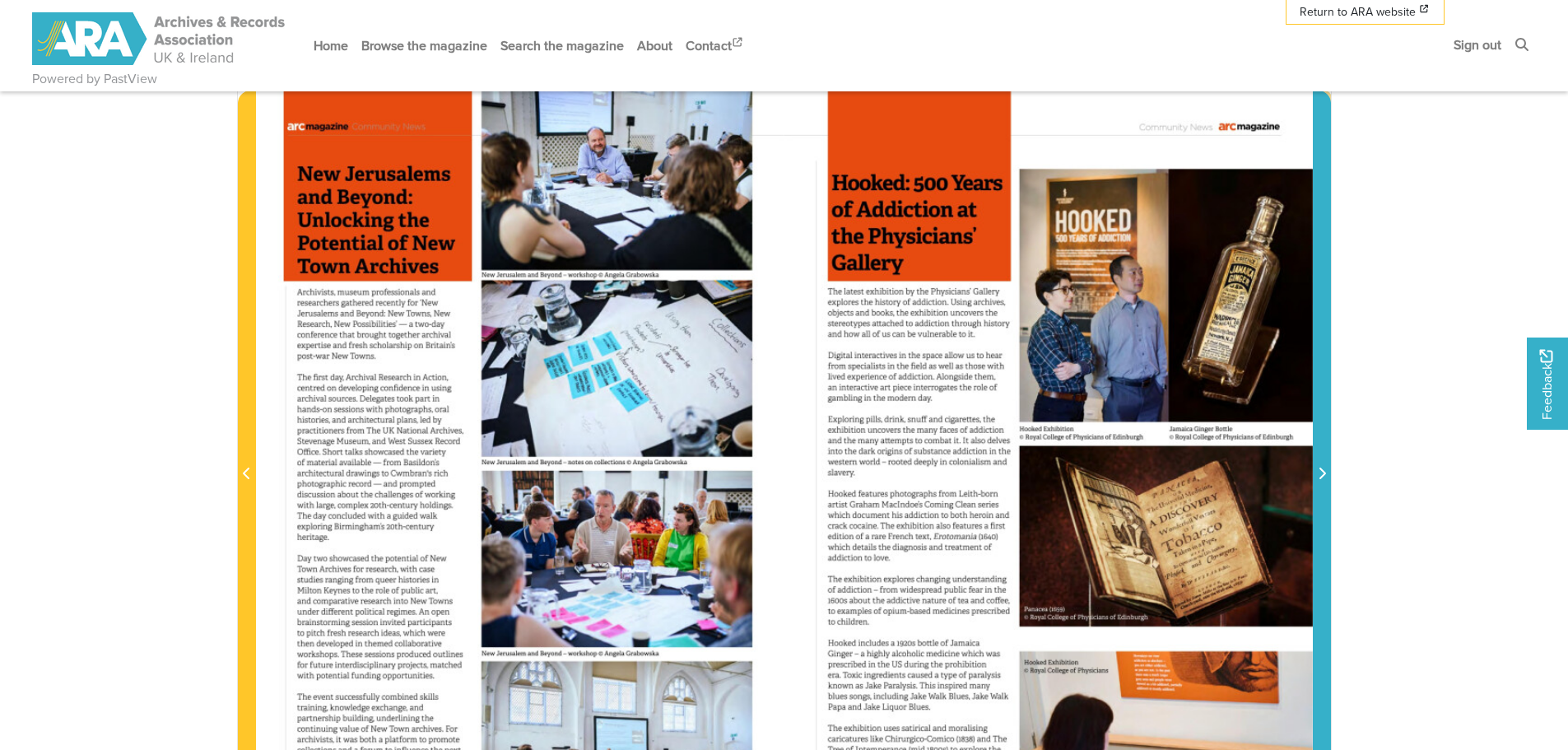
click at [1319, 473] on icon "Next Page" at bounding box center [1321, 474] width 8 height 13
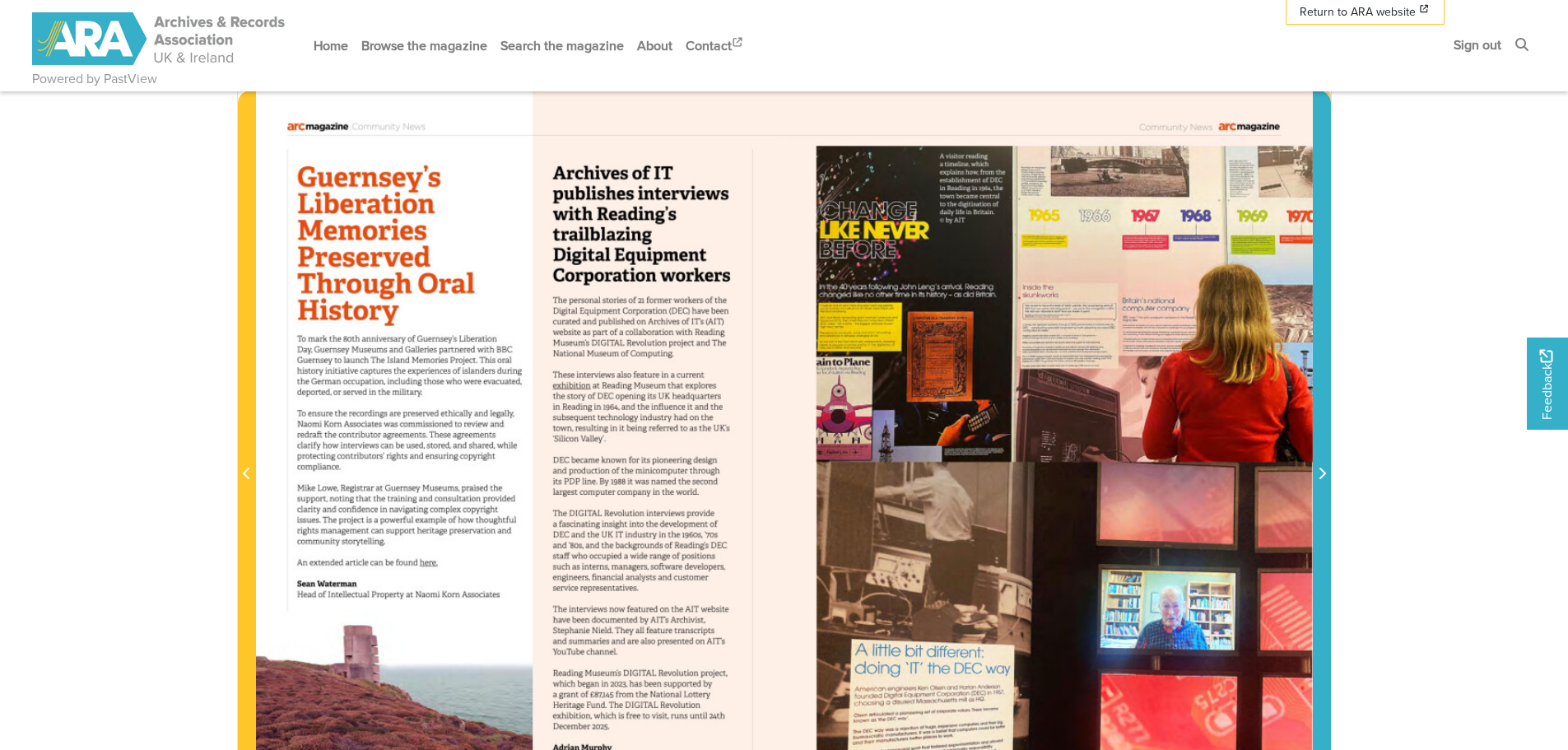
click at [1319, 473] on icon "Next Page" at bounding box center [1321, 474] width 8 height 13
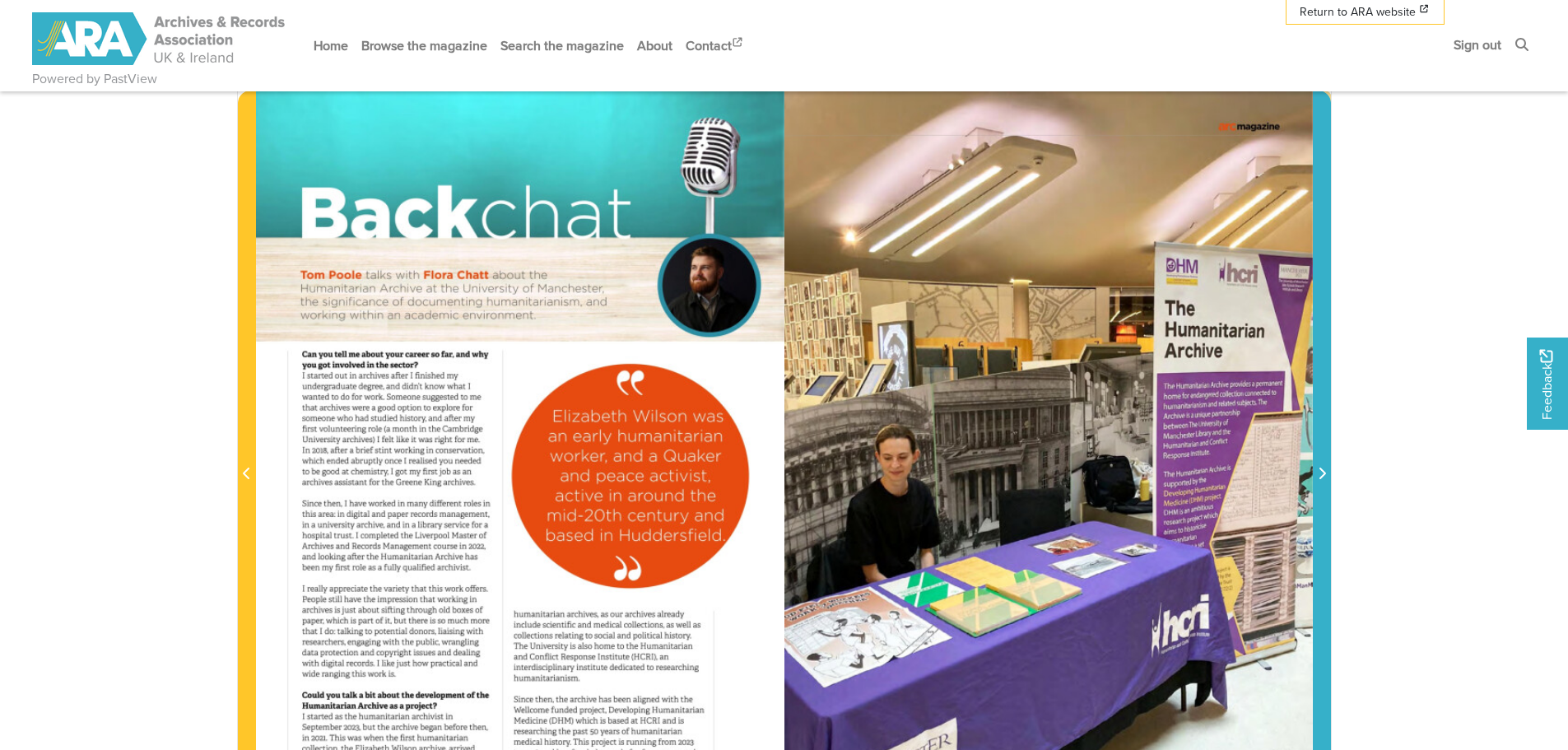
click at [1319, 473] on icon "Next Page" at bounding box center [1321, 474] width 8 height 13
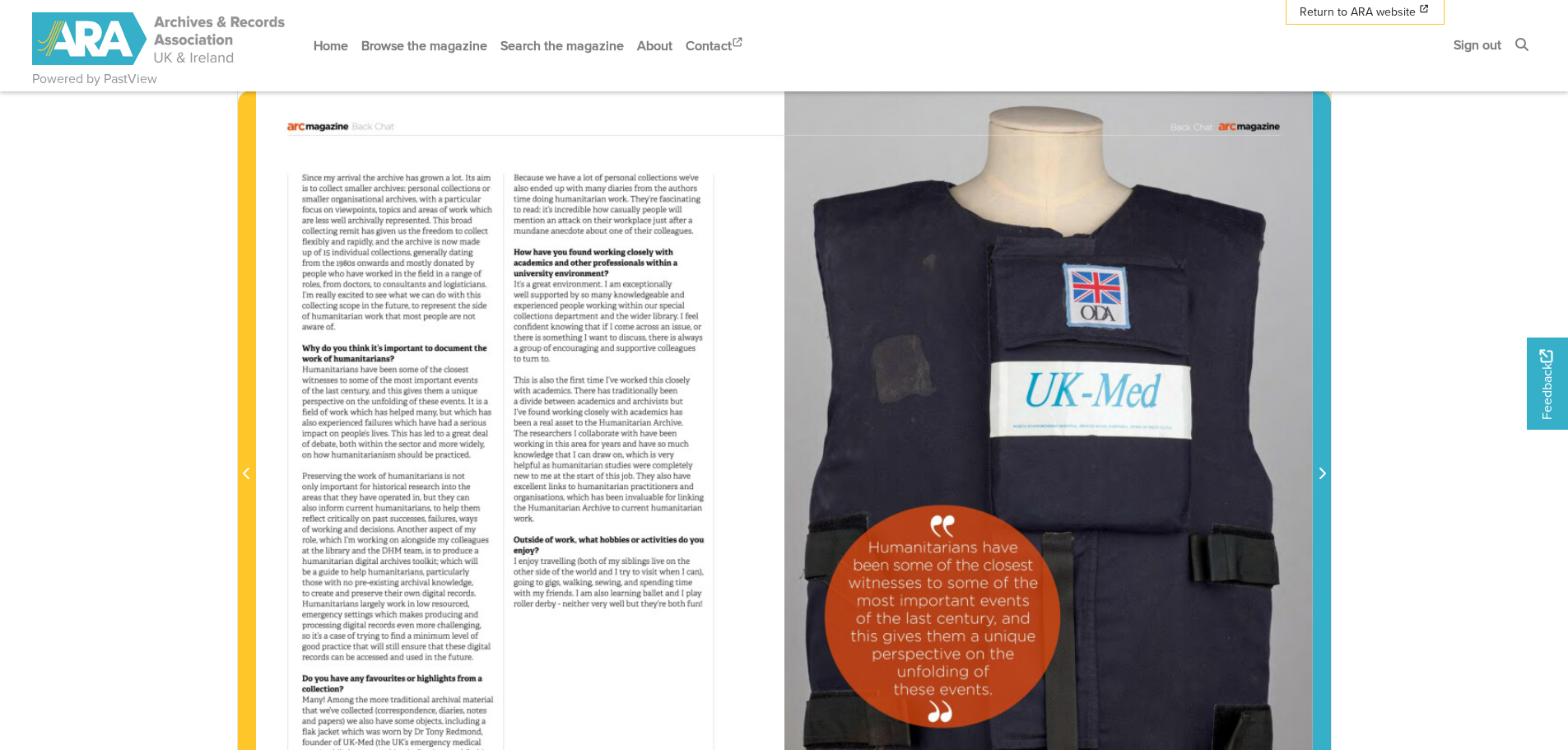
click at [1319, 473] on icon "Next Page" at bounding box center [1321, 474] width 8 height 13
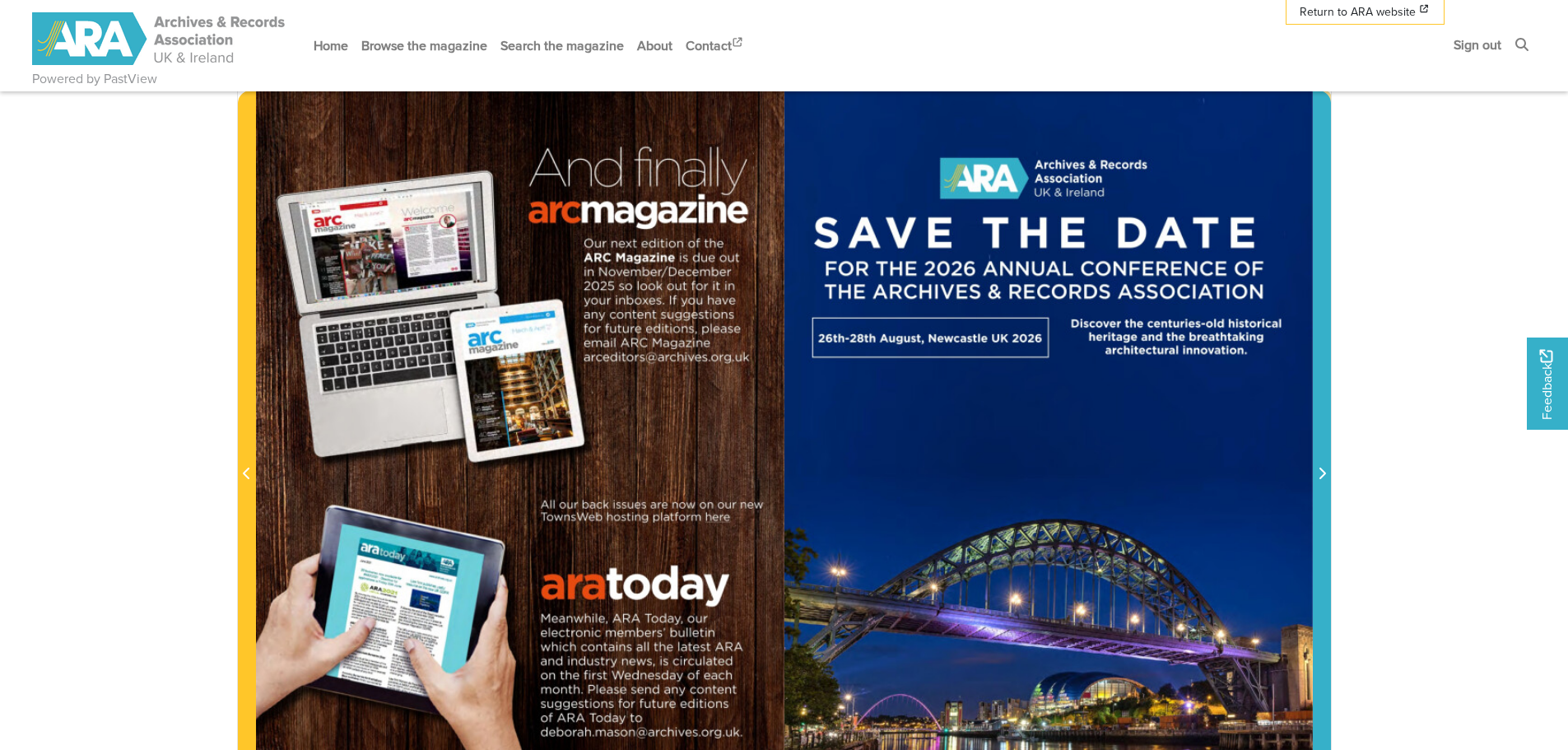
click at [1319, 473] on icon "Next Page" at bounding box center [1321, 474] width 8 height 13
